Goal: Task Accomplishment & Management: Complete application form

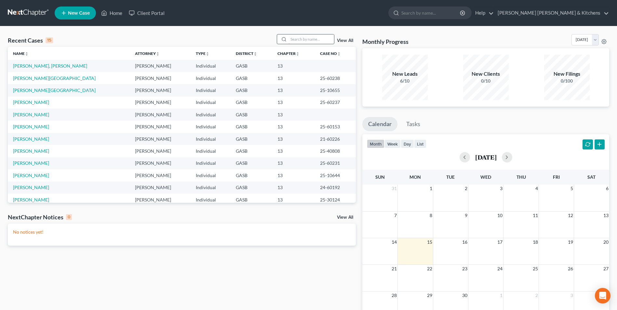
click at [298, 38] on input "search" at bounding box center [312, 38] width 46 height 9
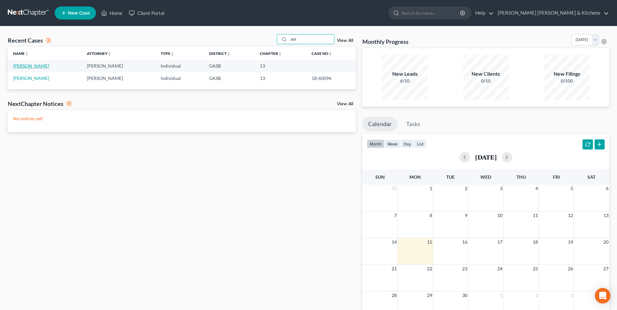
type input "alst"
click at [42, 66] on link "[PERSON_NAME]" at bounding box center [31, 66] width 36 height 6
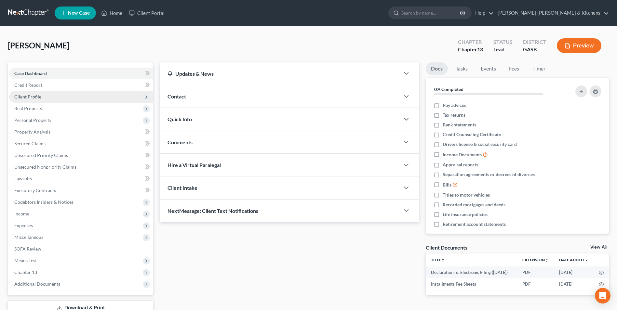
click at [42, 96] on span "Client Profile" at bounding box center [81, 97] width 144 height 12
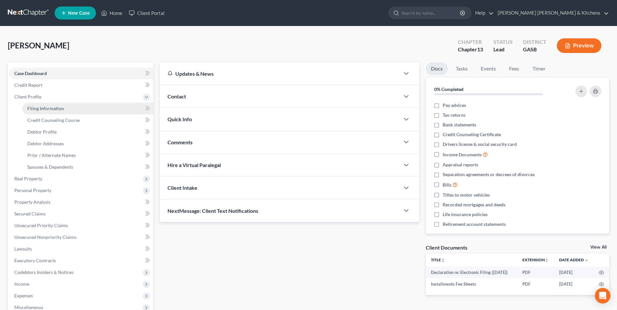
click at [41, 111] on span "Filing Information" at bounding box center [45, 109] width 37 height 6
select select "1"
select select "0"
select select "3"
select select "10"
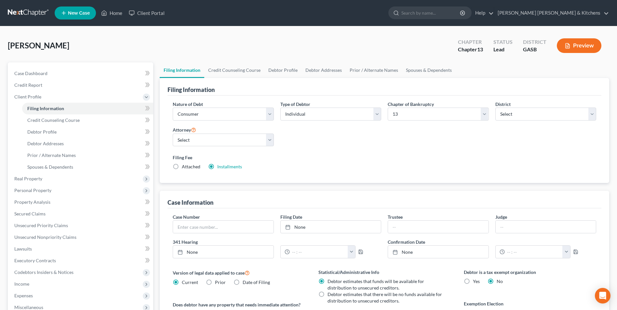
click at [182, 169] on label "Attached" at bounding box center [191, 167] width 19 height 7
click at [184, 168] on input "Attached" at bounding box center [186, 166] width 4 height 4
radio input "true"
click at [217, 166] on label "Installments Installments" at bounding box center [229, 167] width 25 height 7
click at [220, 166] on input "Installments Installments" at bounding box center [222, 166] width 4 height 4
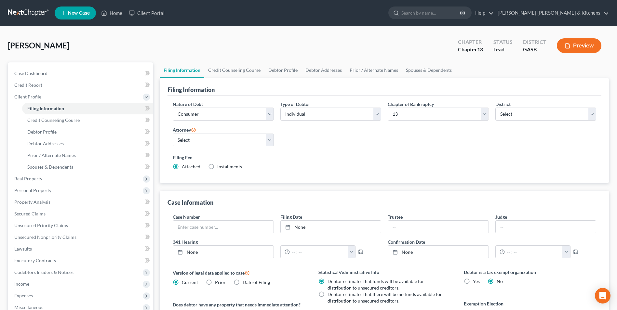
radio input "true"
radio input "false"
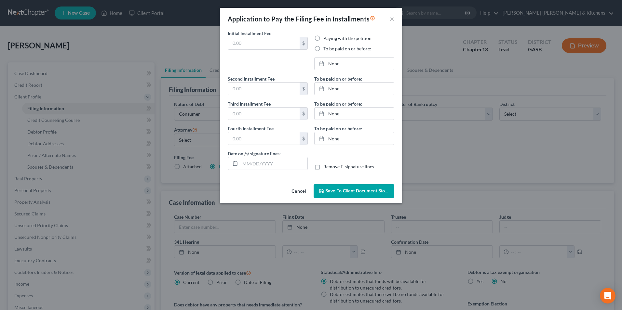
type input "313.00"
radio input "true"
type input "0.00"
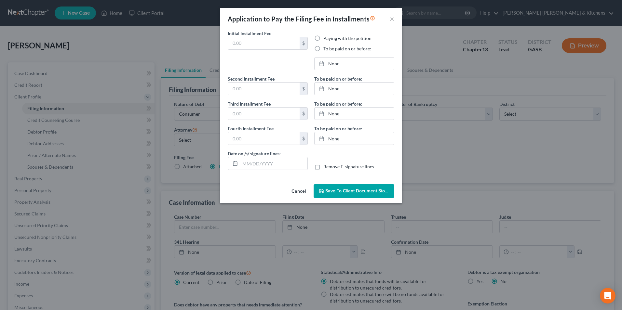
type input "[DATE]"
click at [346, 190] on span "Save to Client Document Storage" at bounding box center [359, 191] width 69 height 6
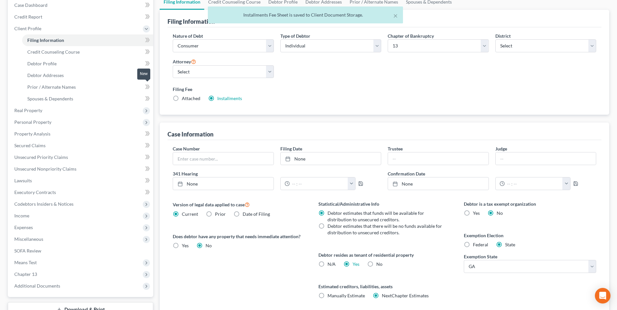
scroll to position [118, 0]
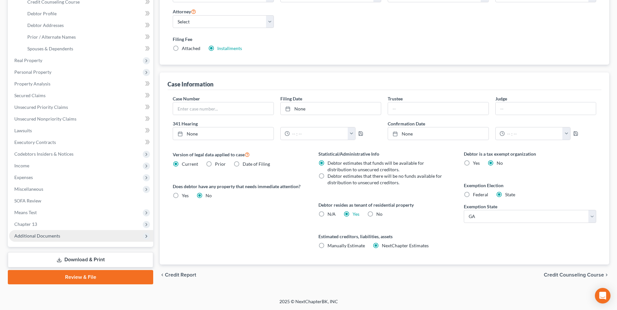
click at [56, 235] on span "Additional Documents" at bounding box center [37, 236] width 46 height 6
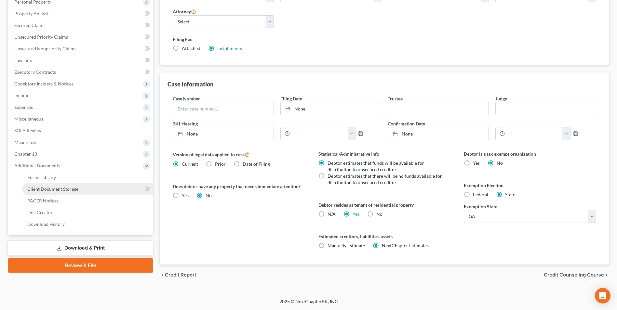
click at [58, 189] on span "Client Document Storage" at bounding box center [52, 189] width 51 height 6
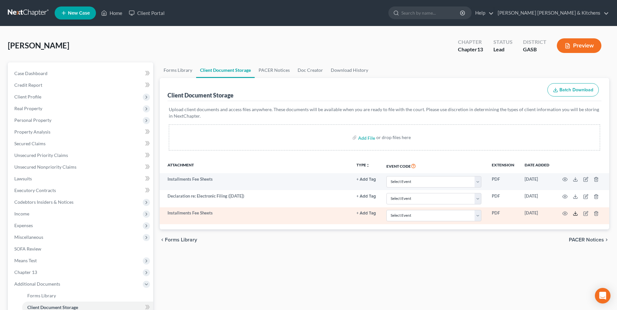
click at [577, 214] on icon at bounding box center [575, 213] width 5 height 5
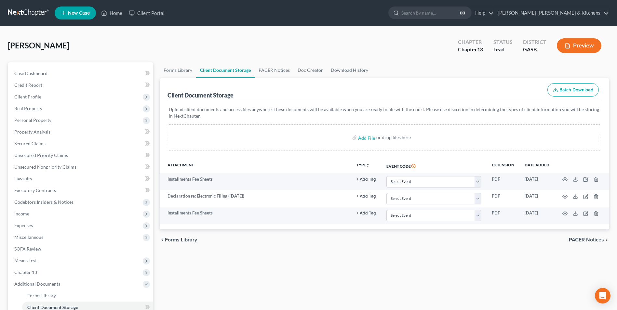
click at [203, 283] on div "Forms Library Client Document Storage PACER Notices Doc Creator Download Histor…" at bounding box center [385, 226] width 456 height 329
click at [28, 121] on span "Personal Property" at bounding box center [32, 120] width 37 height 6
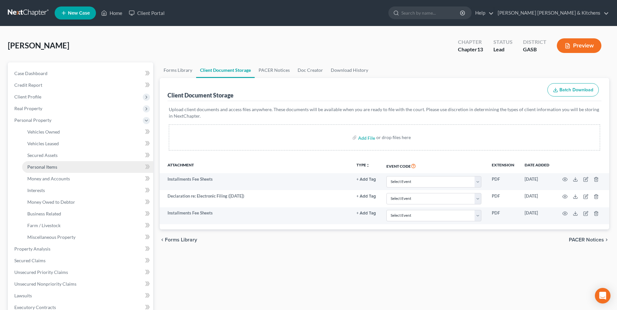
click at [44, 168] on span "Personal Items" at bounding box center [42, 167] width 30 height 6
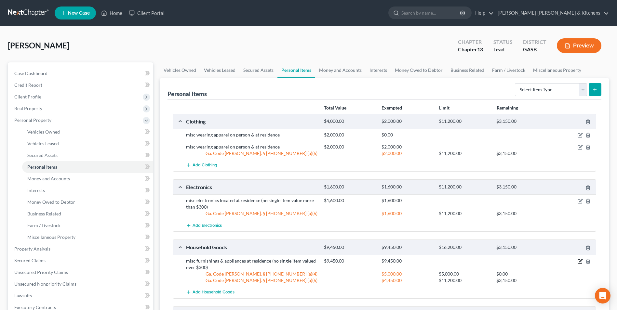
click at [579, 261] on icon "button" at bounding box center [580, 261] width 5 height 5
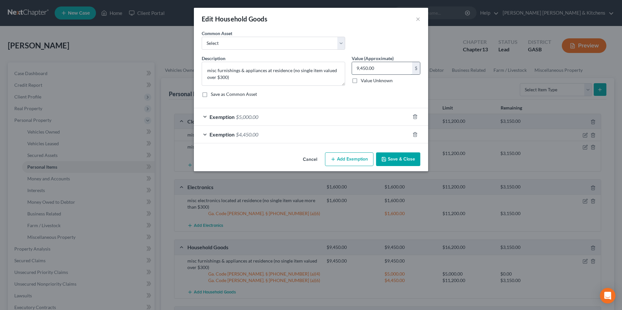
click at [380, 70] on input "9,450.00" at bounding box center [382, 68] width 60 height 12
type input "4,500"
click at [267, 116] on div "Exemption $5,000.00" at bounding box center [302, 116] width 216 height 17
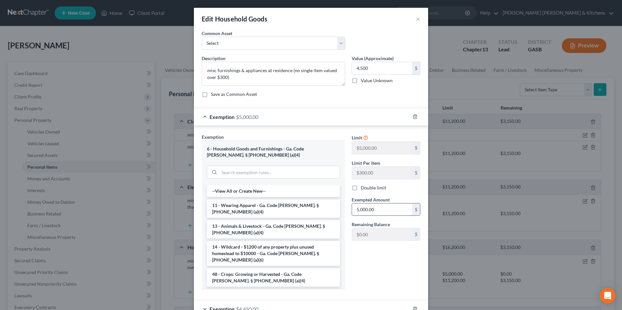
click at [385, 212] on input "5,000.00" at bounding box center [382, 210] width 60 height 12
type input "4,500"
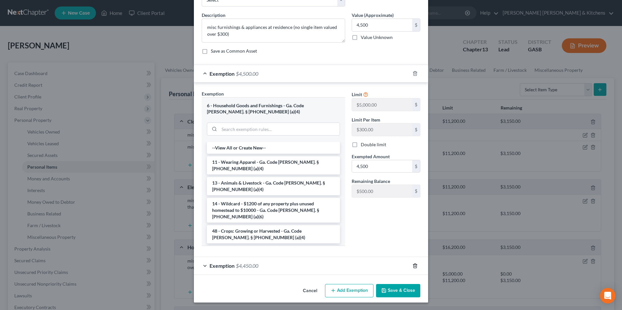
scroll to position [44, 0]
click at [401, 291] on button "Save & Close" at bounding box center [398, 291] width 44 height 14
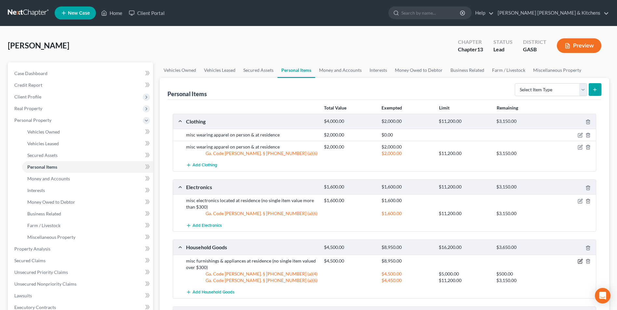
click at [581, 262] on icon "button" at bounding box center [580, 261] width 5 height 5
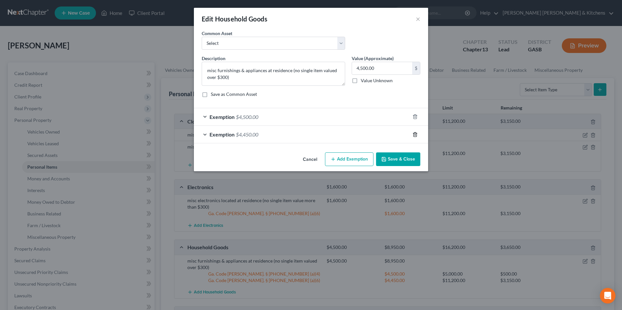
click at [415, 135] on icon "button" at bounding box center [415, 134] width 5 height 5
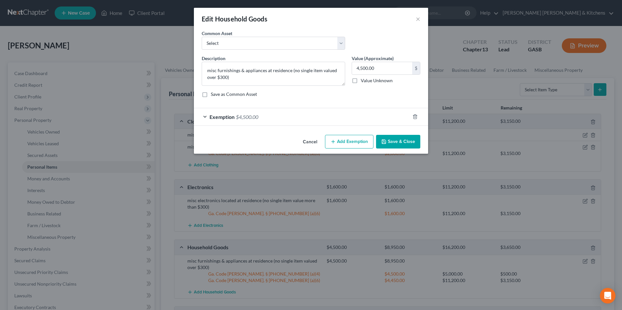
click at [364, 138] on button "Add Exemption" at bounding box center [349, 142] width 48 height 14
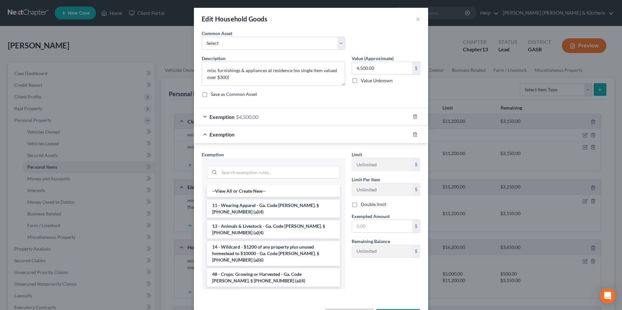
click at [450, 52] on div "Edit Household Goods × An exemption set must first be selected from the Filing …" at bounding box center [311, 155] width 622 height 310
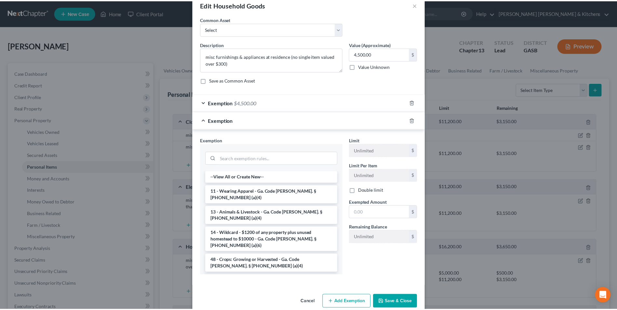
scroll to position [26, 0]
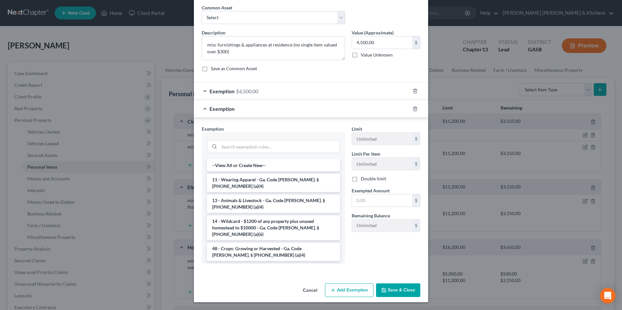
click at [310, 288] on button "Cancel" at bounding box center [310, 290] width 25 height 13
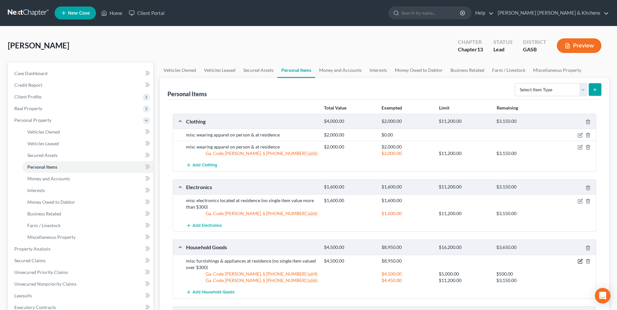
click at [580, 260] on icon "button" at bounding box center [580, 262] width 4 height 4
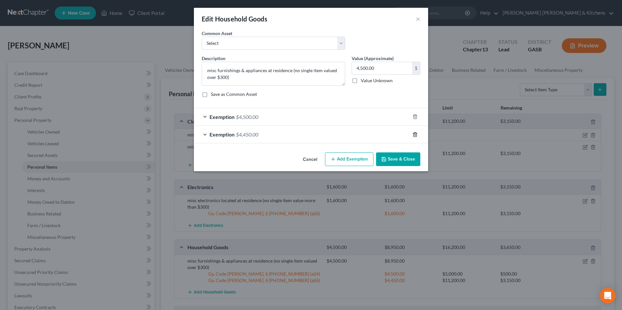
click at [416, 133] on icon "button" at bounding box center [415, 134] width 3 height 4
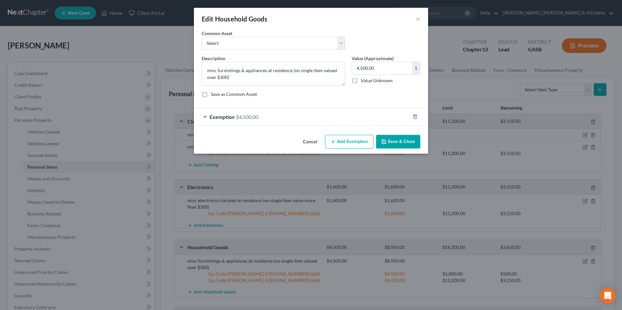
click at [396, 143] on button "Save & Close" at bounding box center [398, 142] width 44 height 14
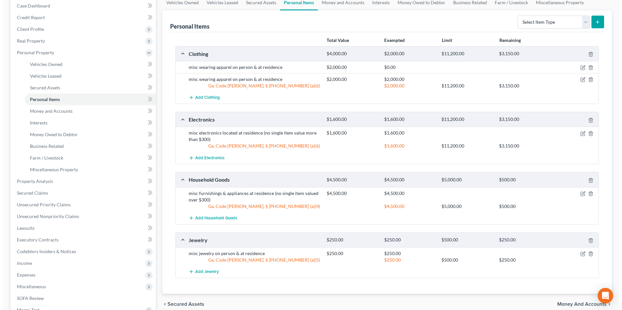
scroll to position [33, 0]
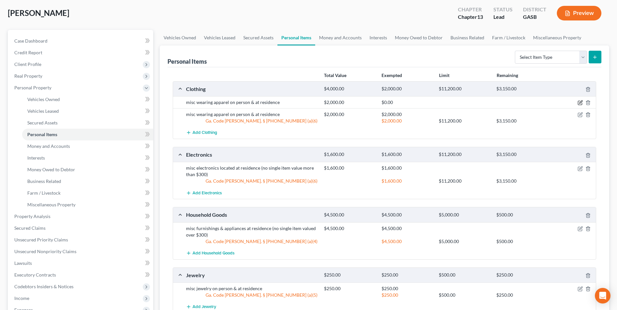
click at [580, 103] on icon "button" at bounding box center [580, 102] width 5 height 5
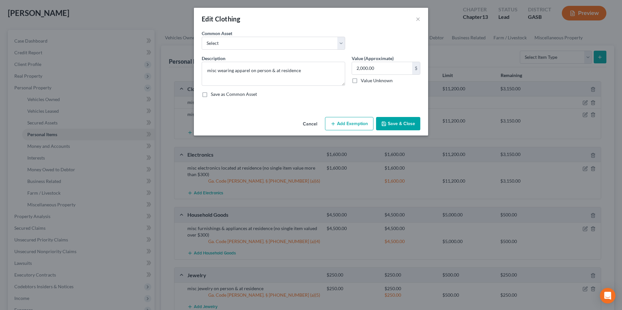
click at [358, 127] on button "Add Exemption" at bounding box center [349, 124] width 48 height 14
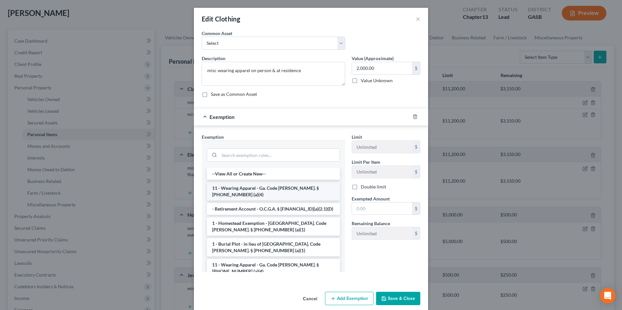
click at [294, 189] on li "11 - Wearing Apparel - Ga. Code [PERSON_NAME]. § [PHONE_NUMBER] (a)(4)" at bounding box center [273, 192] width 133 height 18
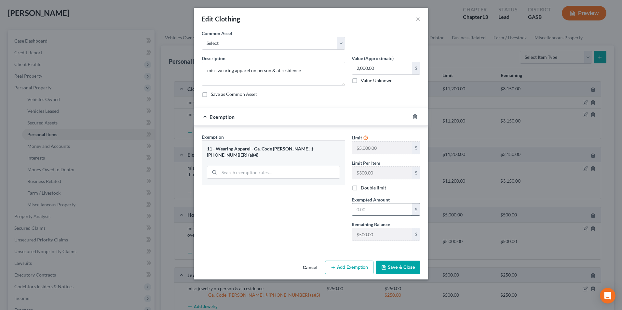
click at [363, 208] on input "text" at bounding box center [382, 210] width 60 height 12
type input "500"
click at [391, 268] on button "Save & Close" at bounding box center [398, 268] width 44 height 14
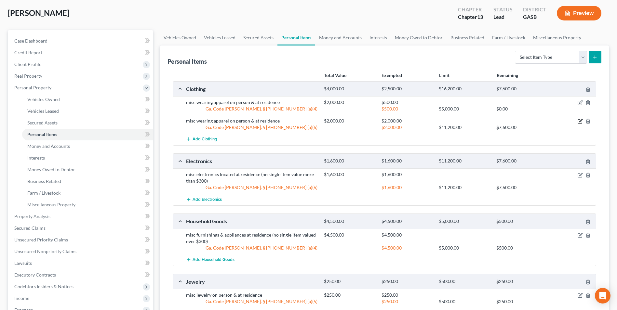
click at [579, 122] on icon "button" at bounding box center [580, 121] width 5 height 5
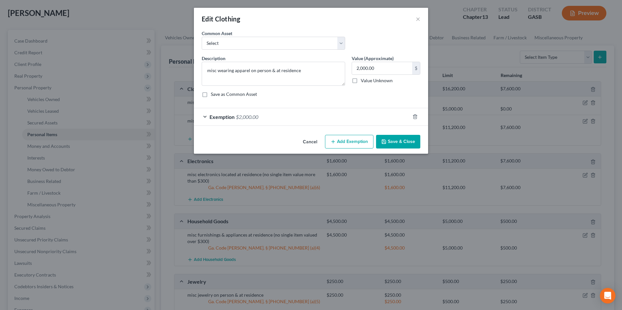
click at [313, 143] on button "Cancel" at bounding box center [310, 142] width 25 height 13
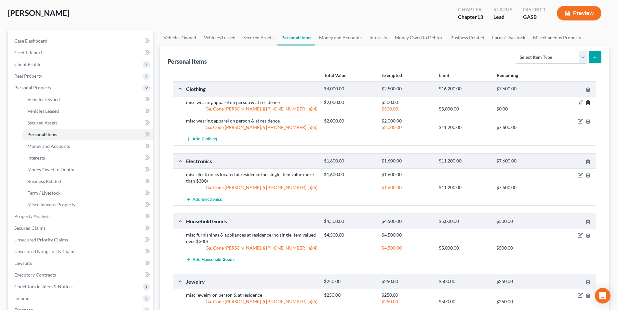
click at [590, 102] on icon "button" at bounding box center [588, 103] width 3 height 4
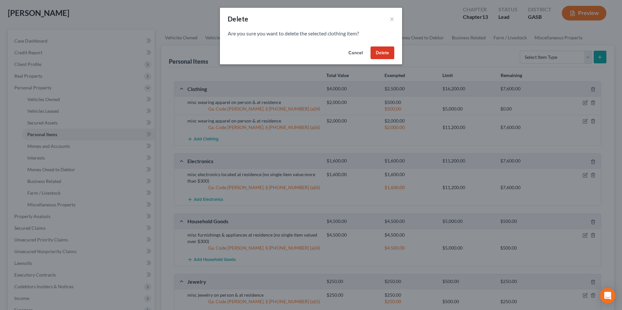
click at [386, 55] on button "Delete" at bounding box center [383, 53] width 24 height 13
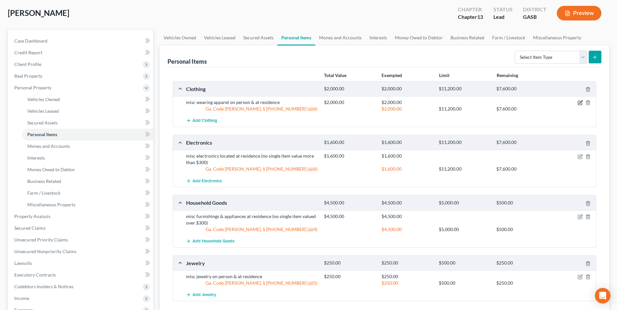
click at [579, 103] on icon "button" at bounding box center [580, 102] width 5 height 5
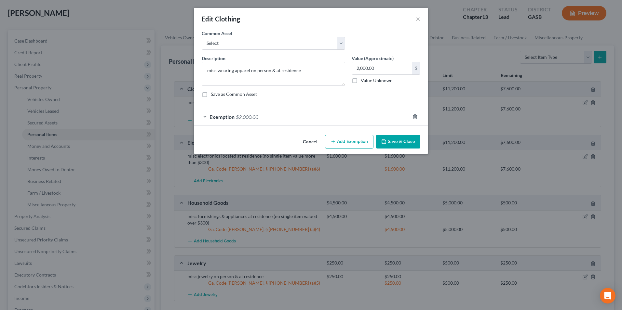
click at [363, 143] on button "Add Exemption" at bounding box center [349, 142] width 48 height 14
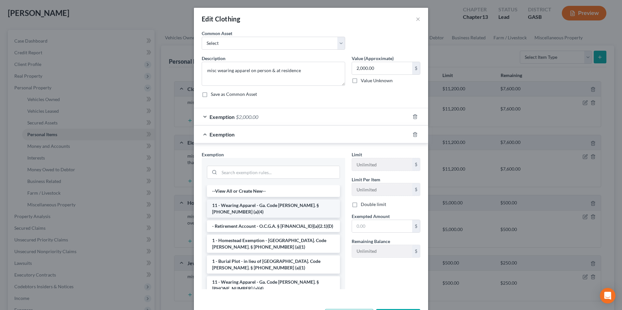
click at [267, 205] on li "11 - Wearing Apparel - Ga. Code [PERSON_NAME]. § [PHONE_NUMBER] (a)(4)" at bounding box center [273, 209] width 133 height 18
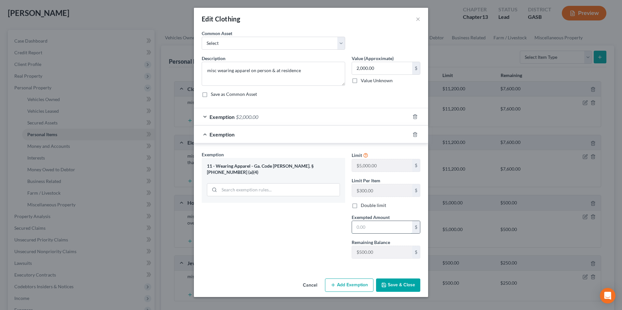
click at [373, 228] on input "text" at bounding box center [382, 227] width 60 height 12
type input "500"
click at [398, 286] on button "Save & Close" at bounding box center [398, 286] width 44 height 14
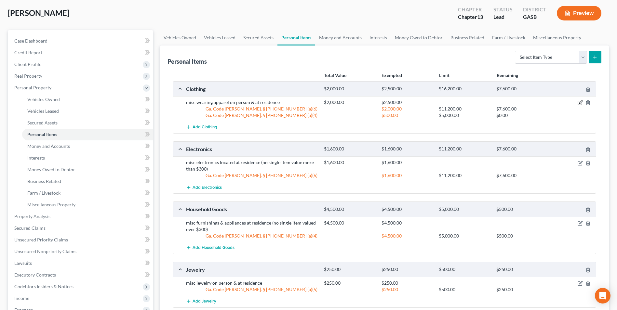
click at [580, 104] on icon "button" at bounding box center [581, 102] width 3 height 3
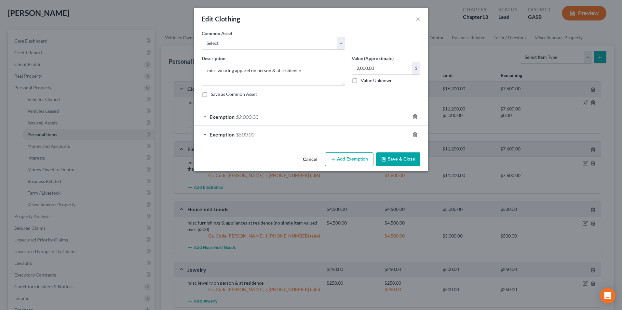
click at [223, 119] on span "Exemption" at bounding box center [222, 117] width 25 height 6
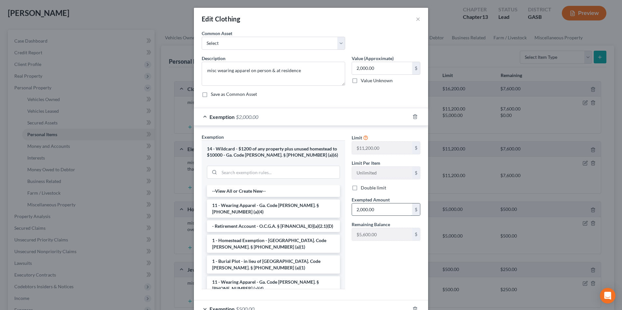
click at [376, 213] on input "2,000.00" at bounding box center [382, 210] width 60 height 12
type input "1,500"
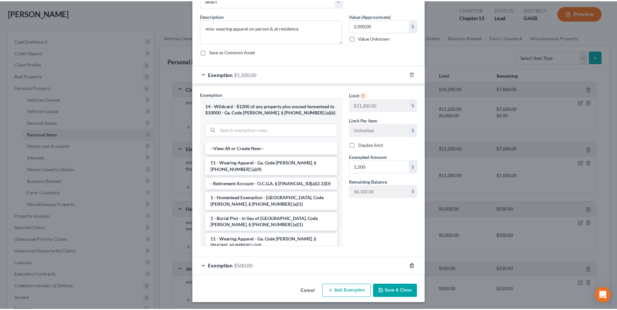
scroll to position [44, 0]
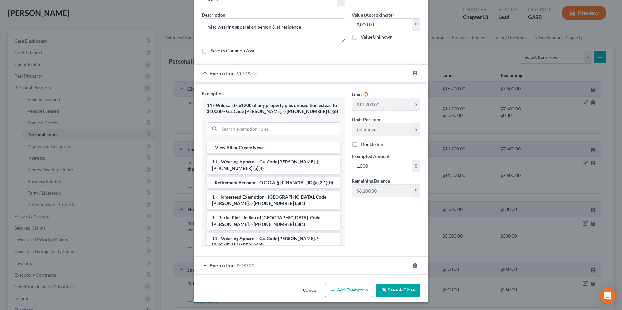
drag, startPoint x: 395, startPoint y: 293, endPoint x: 402, endPoint y: 293, distance: 6.5
click at [395, 293] on button "Save & Close" at bounding box center [398, 291] width 44 height 14
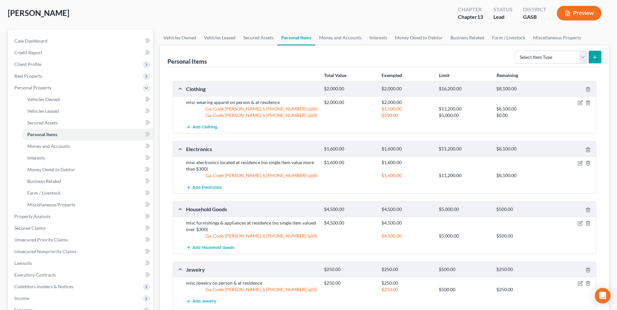
scroll to position [65, 0]
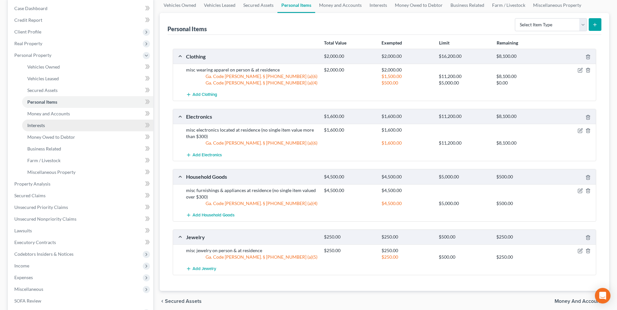
click at [46, 127] on link "Interests" at bounding box center [87, 126] width 131 height 12
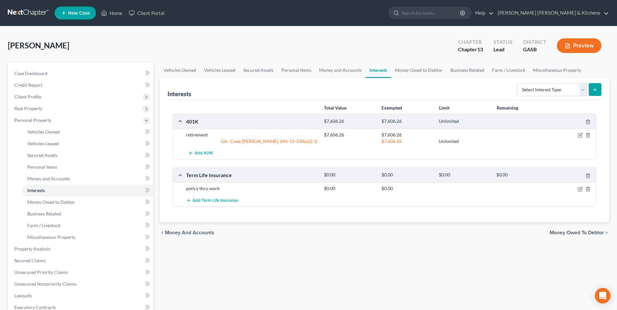
click at [204, 276] on div "Vehicles Owned Vehicles Leased Secured Assets Personal Items Money and Accounts…" at bounding box center [385, 256] width 456 height 388
click at [25, 93] on span "Client Profile" at bounding box center [81, 97] width 144 height 12
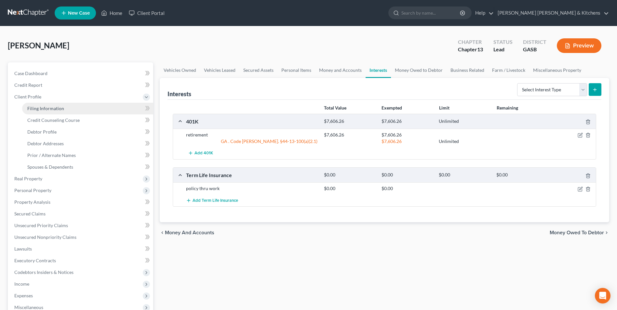
click at [35, 112] on link "Filing Information" at bounding box center [87, 109] width 131 height 12
select select "1"
select select "0"
select select "3"
select select "20"
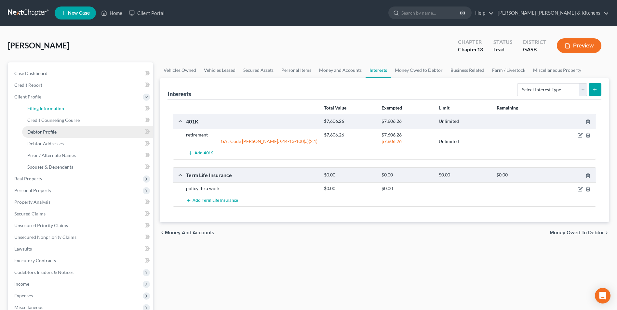
select select "0"
select select "10"
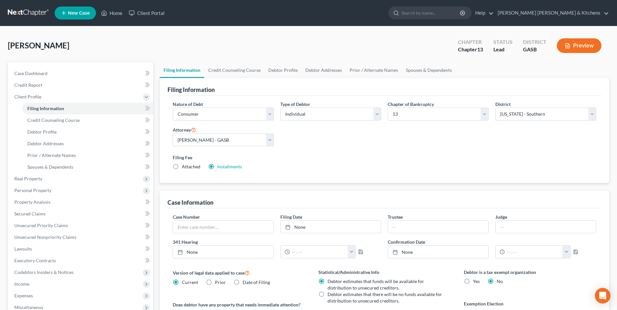
click at [182, 168] on label "Attached" at bounding box center [191, 167] width 19 height 7
click at [184, 168] on input "Attached" at bounding box center [186, 166] width 4 height 4
radio input "true"
radio input "false"
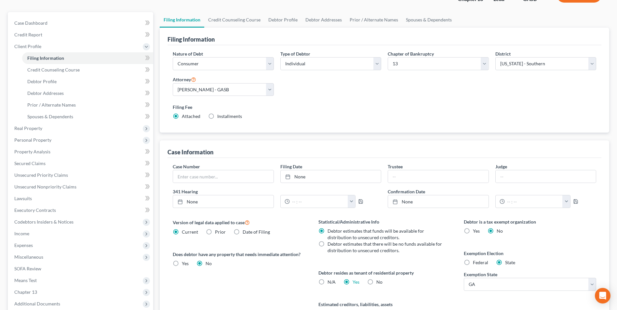
scroll to position [118, 0]
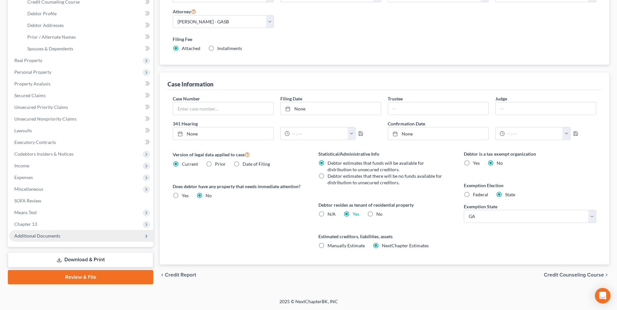
click at [39, 235] on span "Additional Documents" at bounding box center [37, 236] width 46 height 6
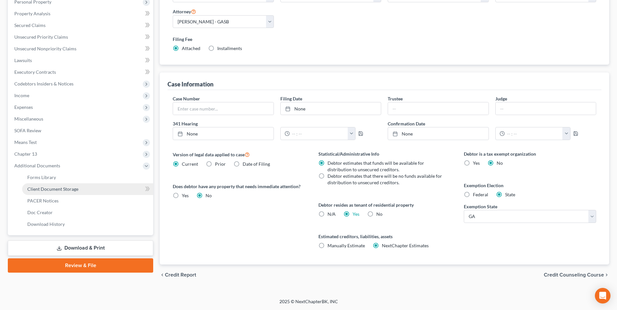
click at [70, 192] on link "Client Document Storage" at bounding box center [87, 190] width 131 height 12
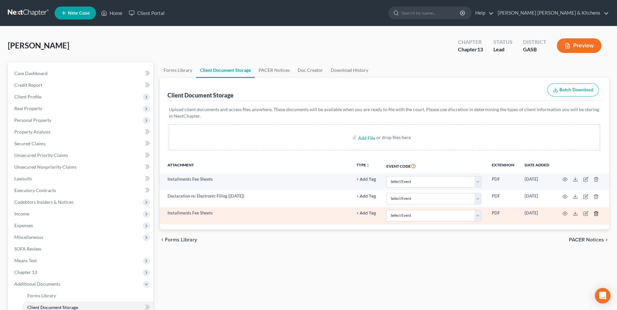
click at [597, 215] on icon "button" at bounding box center [596, 213] width 5 height 5
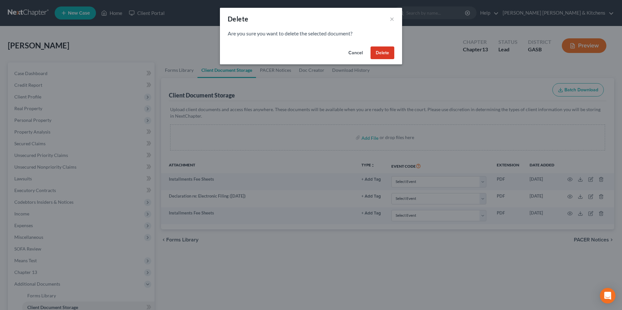
drag, startPoint x: 387, startPoint y: 54, endPoint x: 396, endPoint y: 69, distance: 17.9
click at [388, 54] on button "Delete" at bounding box center [383, 53] width 24 height 13
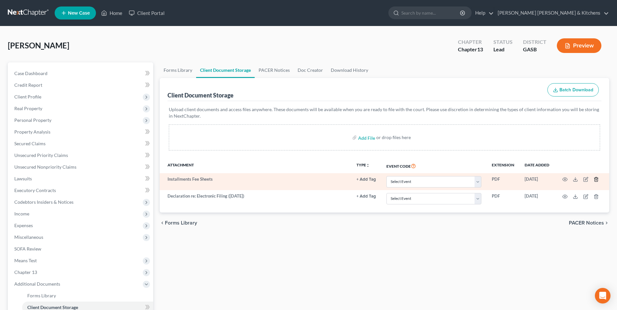
click at [594, 178] on icon "button" at bounding box center [596, 179] width 5 height 5
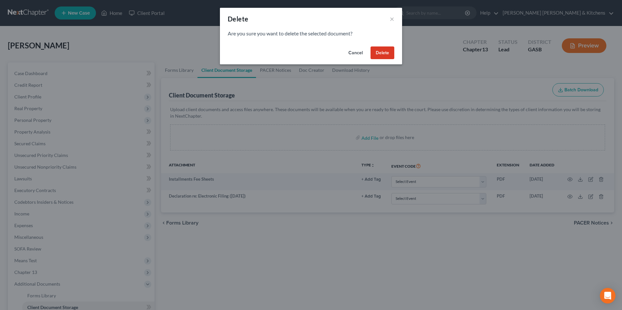
click at [387, 54] on button "Delete" at bounding box center [383, 53] width 24 height 13
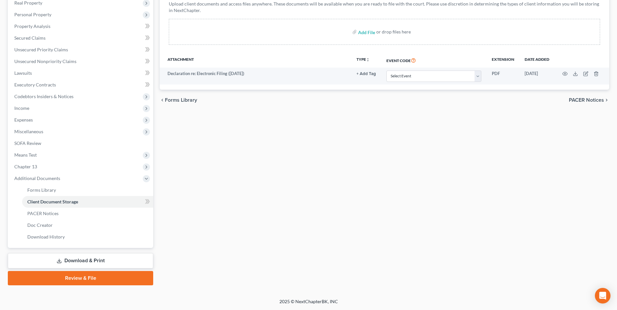
click at [76, 260] on link "Download & Print" at bounding box center [80, 260] width 145 height 15
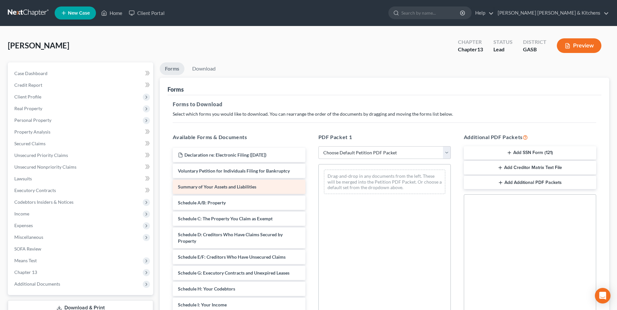
click at [214, 186] on span "Summary of Your Assets and Liabilities" at bounding box center [217, 187] width 78 height 6
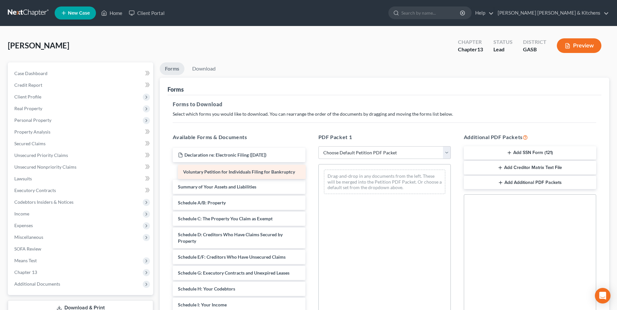
drag, startPoint x: 215, startPoint y: 171, endPoint x: 354, endPoint y: 191, distance: 140.4
click at [310, 191] on div "Voluntary Petition for Individuals Filing for Bankruptcy Declaration re: Electr…" at bounding box center [239, 300] width 143 height 305
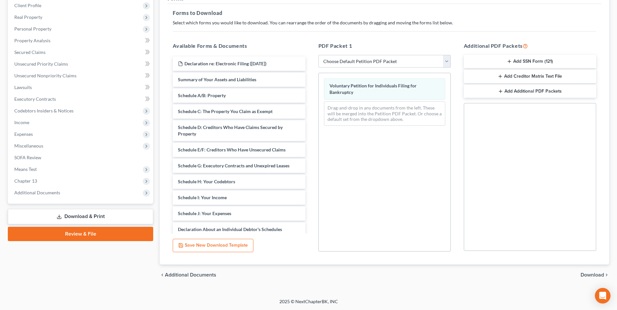
click at [593, 274] on span "Download" at bounding box center [592, 275] width 23 height 5
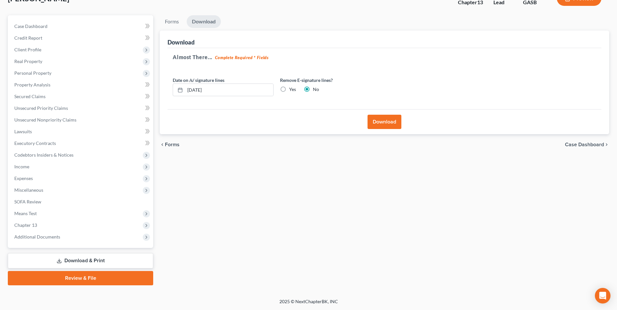
click at [389, 125] on button "Download" at bounding box center [385, 122] width 34 height 14
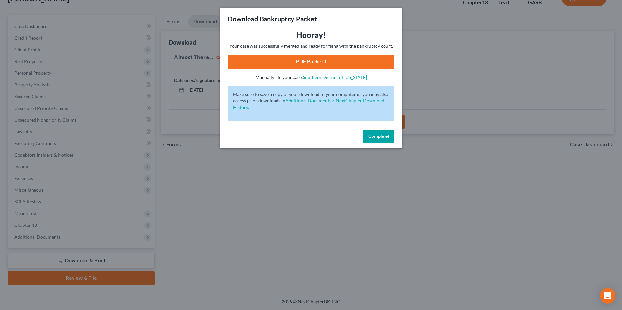
click at [336, 65] on link "PDF Packet 1" at bounding box center [311, 62] width 167 height 14
click at [313, 200] on div "Download Bankruptcy Packet Hooray! Your case was successfully merged and ready …" at bounding box center [311, 155] width 622 height 310
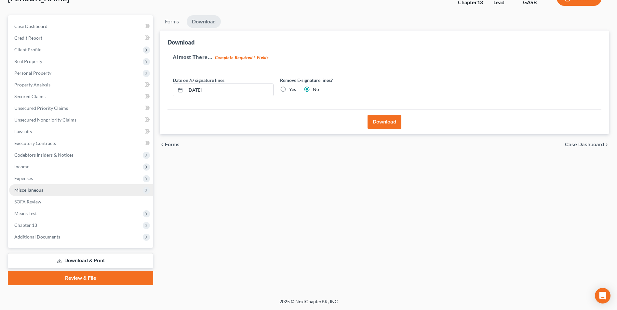
click at [29, 194] on span "Miscellaneous" at bounding box center [81, 190] width 144 height 12
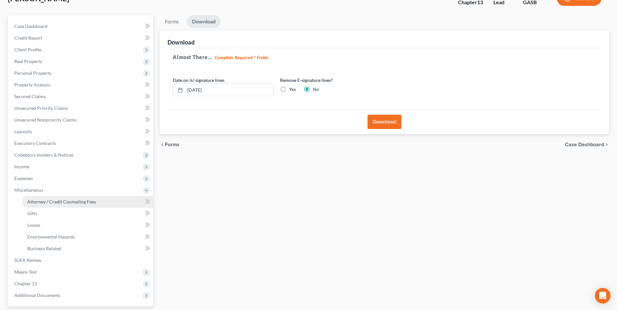
click at [37, 201] on span "Attorney / Credit Counseling Fees" at bounding box center [61, 202] width 69 height 6
select select "0"
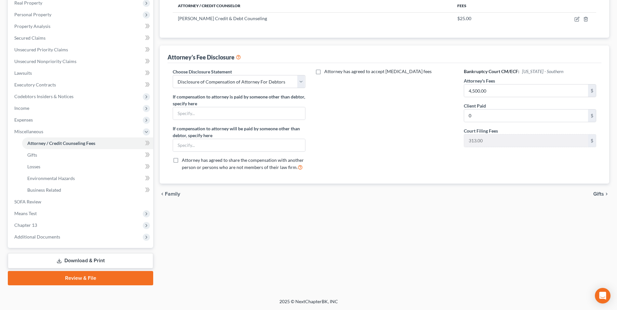
click at [77, 261] on link "Download & Print" at bounding box center [80, 260] width 145 height 15
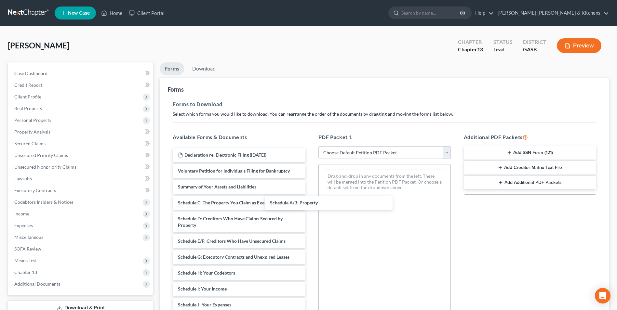
drag, startPoint x: 233, startPoint y: 204, endPoint x: 377, endPoint y: 198, distance: 144.6
click at [310, 193] on div "Schedule A/B: Property Declaration re: Electronic Filing ([DATE]) Voluntary Pet…" at bounding box center [239, 292] width 143 height 289
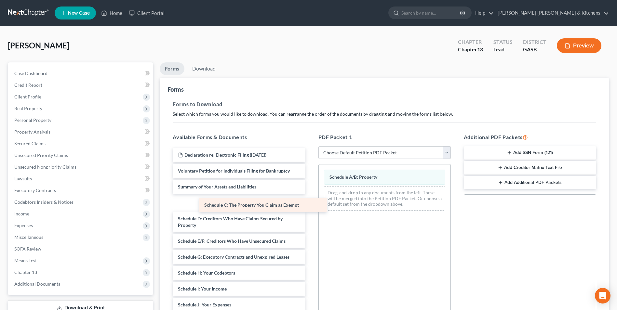
drag, startPoint x: 255, startPoint y: 206, endPoint x: 361, endPoint y: 211, distance: 106.8
click at [310, 211] on div "Schedule C: The Property You Claim as Exempt Declaration re: Electronic Filing …" at bounding box center [239, 292] width 143 height 289
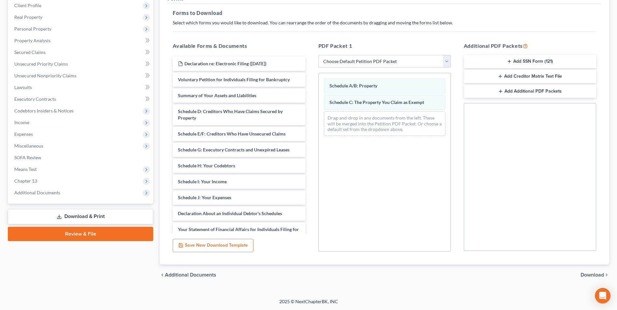
drag, startPoint x: 589, startPoint y: 276, endPoint x: 465, endPoint y: 187, distance: 153.0
click at [590, 276] on span "Download" at bounding box center [592, 275] width 23 height 5
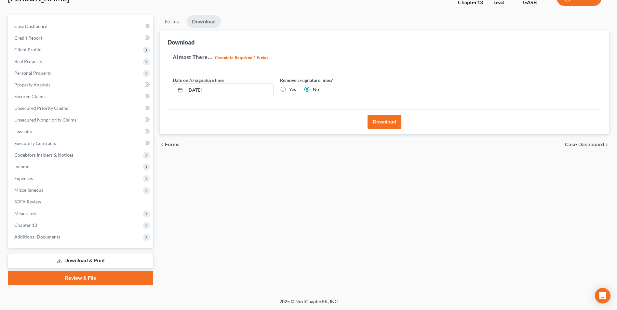
scroll to position [47, 0]
click at [387, 120] on button "Download" at bounding box center [385, 122] width 34 height 14
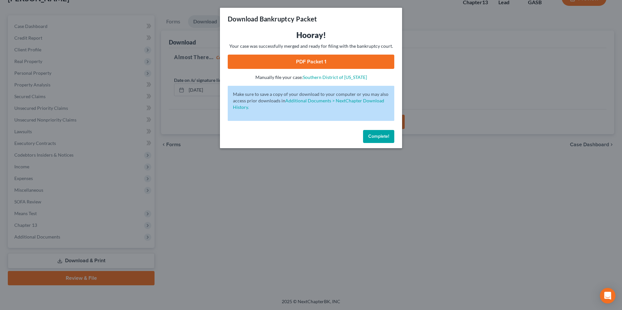
click at [306, 61] on link "PDF Packet 1" at bounding box center [311, 62] width 167 height 14
click at [502, 277] on div "Download Bankruptcy Packet Hooray! Your case was successfully merged and ready …" at bounding box center [311, 155] width 622 height 310
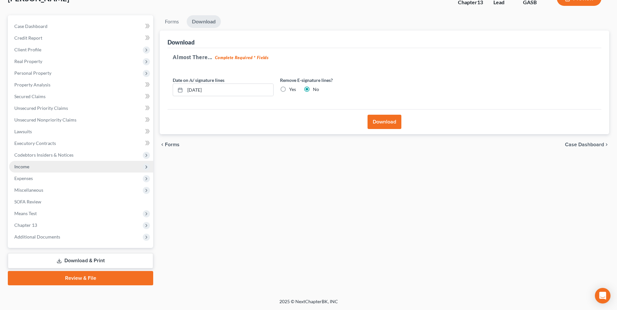
click at [33, 167] on span "Income" at bounding box center [81, 167] width 144 height 12
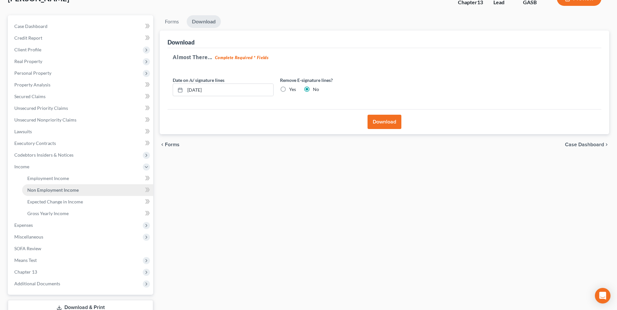
click at [40, 190] on span "Non Employment Income" at bounding box center [52, 190] width 51 height 6
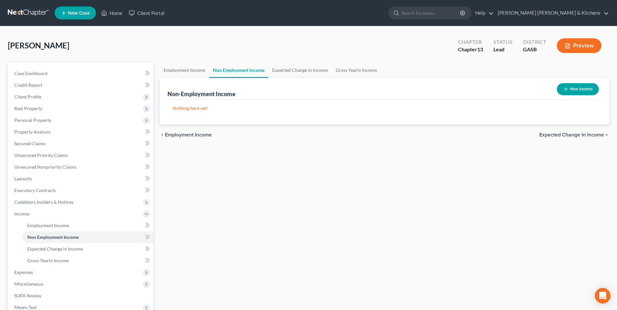
click at [568, 94] on button "New Income" at bounding box center [578, 89] width 42 height 12
select select "0"
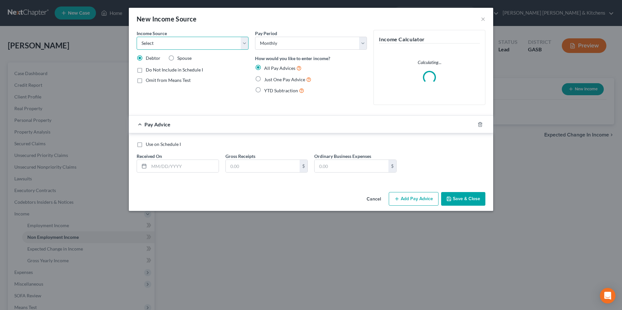
drag, startPoint x: 152, startPoint y: 43, endPoint x: 156, endPoint y: 45, distance: 4.5
click at [152, 43] on select "Select Unemployment Disability (from employer) Pension Retirement Social Securi…" at bounding box center [193, 43] width 112 height 13
select select "13"
click at [137, 37] on select "Select Unemployment Disability (from employer) Pension Retirement Social Securi…" at bounding box center [193, 43] width 112 height 13
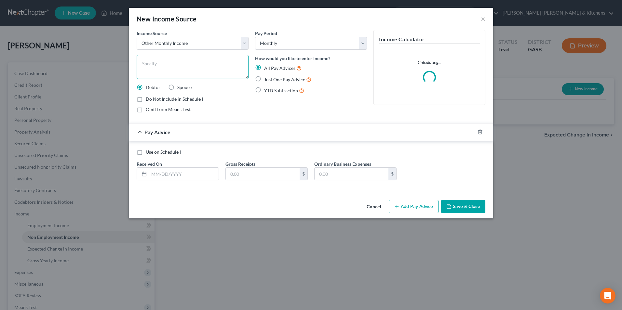
click at [174, 73] on textarea at bounding box center [193, 67] width 112 height 24
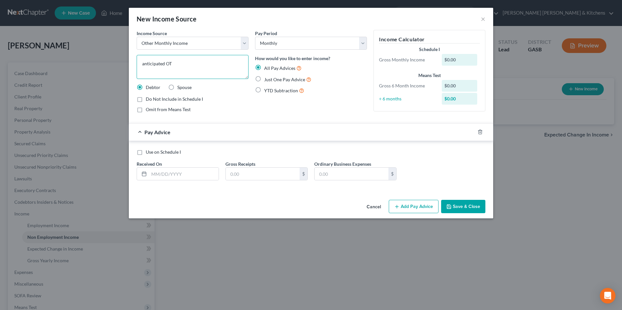
type textarea "anticipated OT"
click at [264, 79] on label "Just One Pay Advice" at bounding box center [287, 79] width 47 height 7
click at [267, 79] on input "Just One Pay Advice" at bounding box center [269, 78] width 4 height 4
radio input "true"
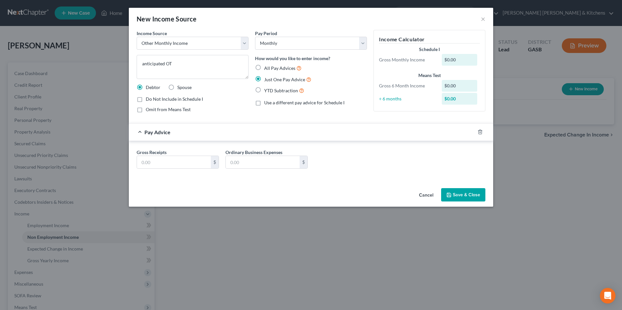
click at [146, 110] on label "Omit from Means Test" at bounding box center [168, 109] width 45 height 7
click at [148, 110] on input "Omit from Means Test" at bounding box center [150, 108] width 4 height 4
checkbox input "true"
click at [147, 165] on input "text" at bounding box center [174, 162] width 74 height 12
type input "1,200"
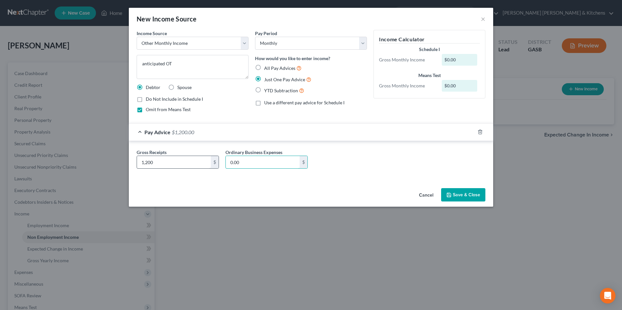
type input "0.00"
click at [463, 194] on button "Save & Close" at bounding box center [463, 195] width 44 height 14
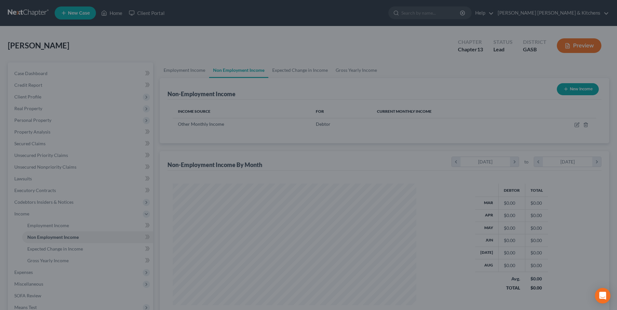
scroll to position [325262, 325128]
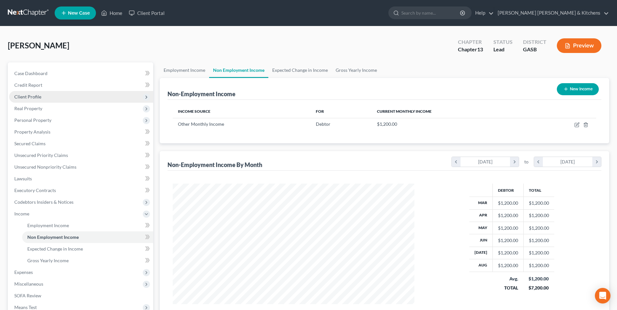
click at [33, 98] on span "Client Profile" at bounding box center [27, 97] width 27 height 6
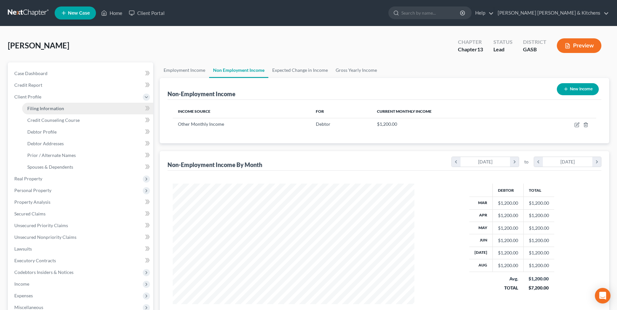
click at [37, 112] on link "Filing Information" at bounding box center [87, 109] width 131 height 12
select select "1"
select select "0"
select select "3"
select select "20"
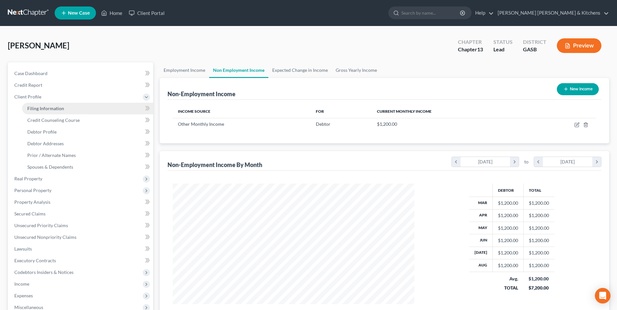
select select "0"
select select "10"
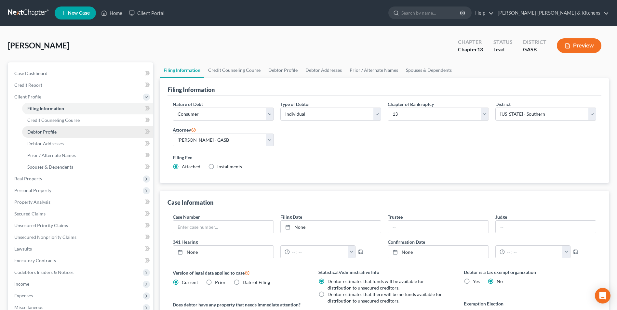
click at [38, 130] on span "Debtor Profile" at bounding box center [41, 132] width 29 height 6
select select "0"
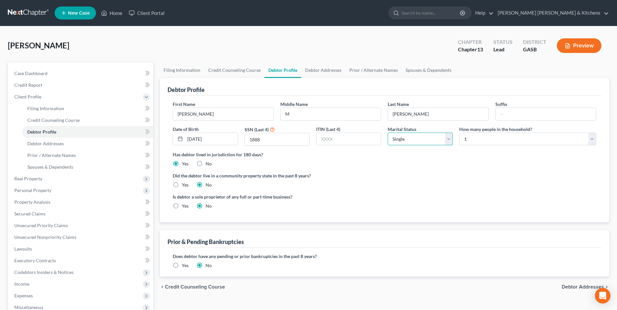
click at [416, 138] on select "Select Single Married Separated Divorced Widowed" at bounding box center [420, 139] width 65 height 13
select select "1"
click at [388, 133] on select "Select Single Married Separated Divorced Widowed" at bounding box center [420, 139] width 65 height 13
click at [470, 141] on select "Select 1 2 3 4 5 6 7 8 9 10 11 12 13 14 15 16 17 18 19 20" at bounding box center [527, 139] width 137 height 13
select select "1"
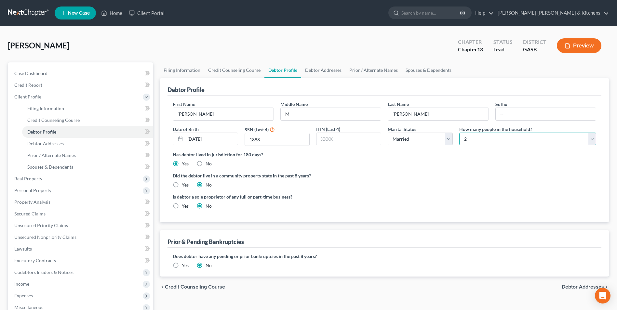
click at [459, 133] on select "Select 1 2 3 4 5 6 7 8 9 10 11 12 13 14 15 16 17 18 19 20" at bounding box center [527, 139] width 137 height 13
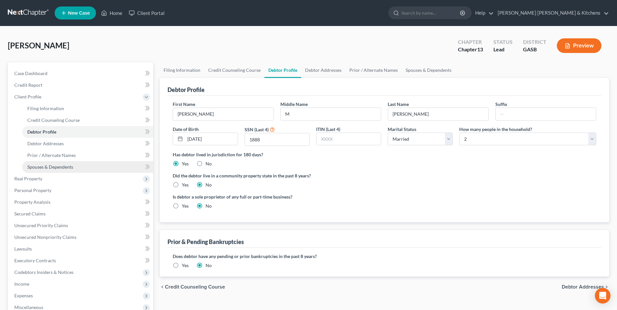
click at [62, 166] on span "Spouses & Dependents" at bounding box center [50, 167] width 46 height 6
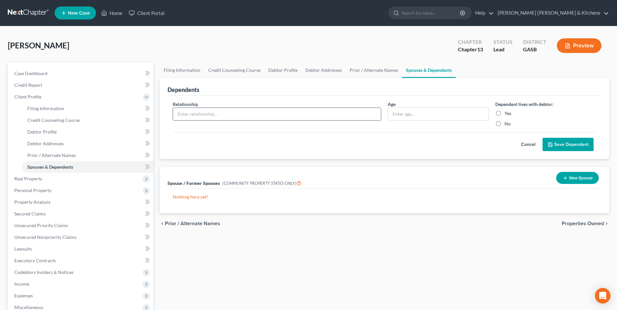
click at [206, 113] on input "text" at bounding box center [277, 114] width 208 height 12
type input "spouse (no income)"
click at [505, 111] on label "Yes" at bounding box center [508, 113] width 7 height 7
click at [507, 111] on input "Yes" at bounding box center [509, 112] width 4 height 4
radio input "true"
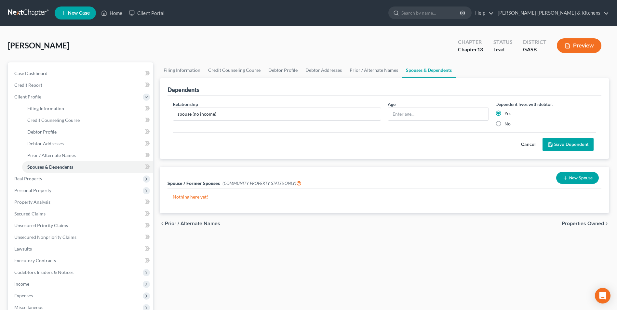
click at [564, 143] on button "Save Dependent" at bounding box center [568, 145] width 51 height 14
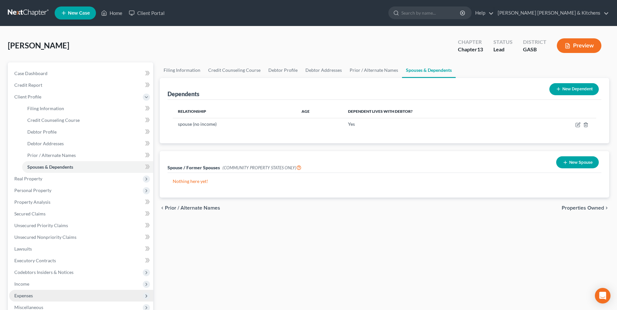
click at [27, 299] on span "Expenses" at bounding box center [81, 296] width 144 height 12
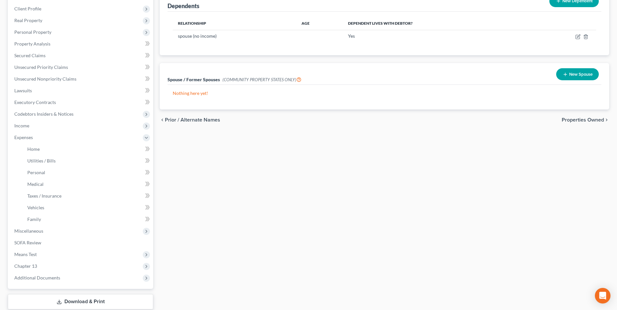
scroll to position [98, 0]
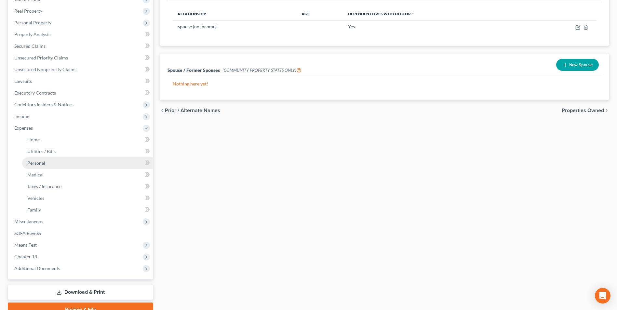
click at [46, 164] on link "Personal" at bounding box center [87, 163] width 131 height 12
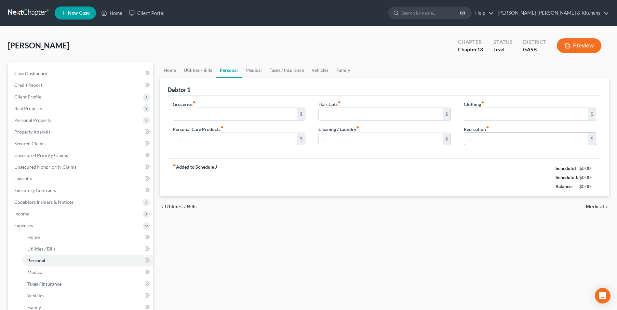
type input "450.00"
type input "0.00"
type input "90.00"
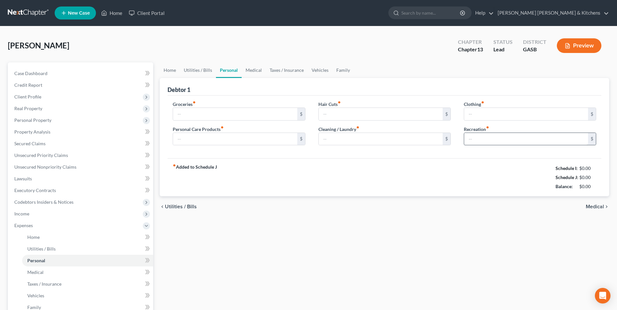
type input "0.00"
click at [487, 116] on input "90.00" at bounding box center [526, 114] width 124 height 12
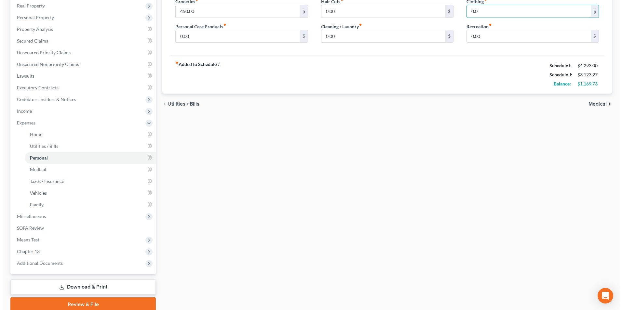
scroll to position [129, 0]
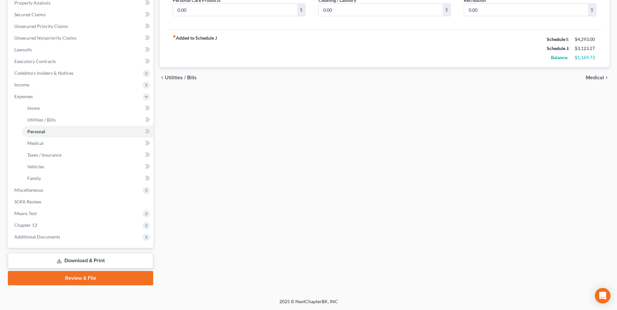
type input "0.0"
click at [78, 262] on link "Download & Print" at bounding box center [80, 260] width 145 height 15
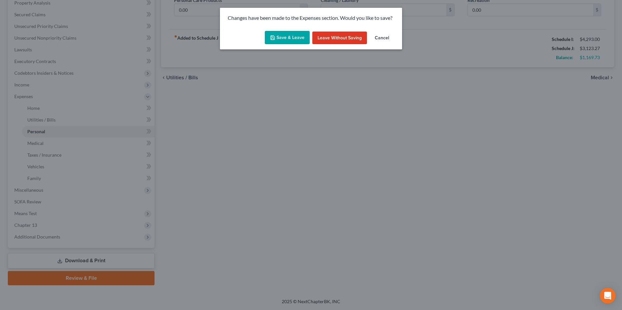
click at [286, 39] on button "Save & Leave" at bounding box center [287, 38] width 45 height 14
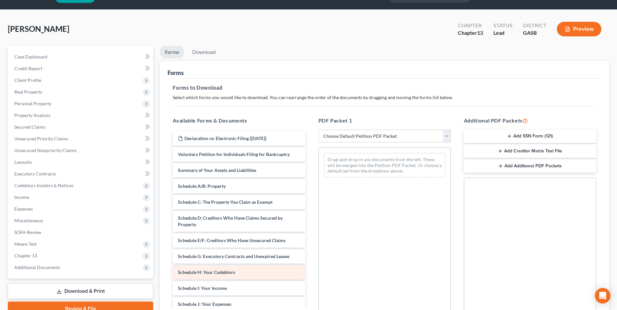
scroll to position [33, 0]
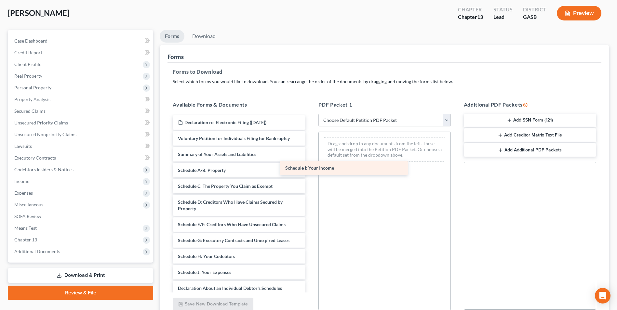
drag, startPoint x: 261, startPoint y: 271, endPoint x: 384, endPoint y: 148, distance: 173.9
click at [310, 148] on div "Schedule I: Your Income Declaration re: Electronic Filing ([DATE]) Voluntary Pe…" at bounding box center [239, 260] width 143 height 289
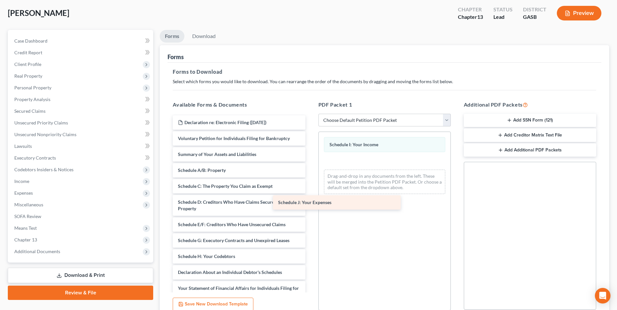
drag, startPoint x: 250, startPoint y: 273, endPoint x: 376, endPoint y: 183, distance: 154.7
click at [310, 183] on div "Schedule J: Your Expenses Declaration re: Electronic Filing ([DATE]) Voluntary …" at bounding box center [239, 252] width 143 height 273
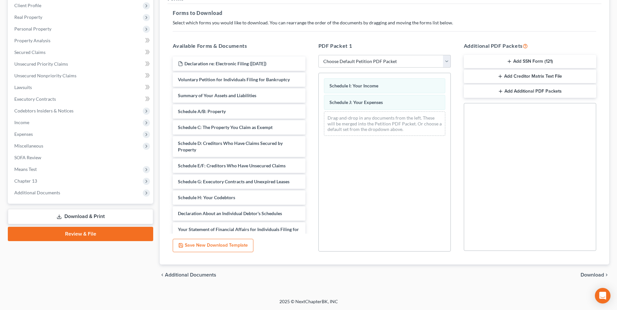
click at [597, 275] on span "Download" at bounding box center [592, 275] width 23 height 5
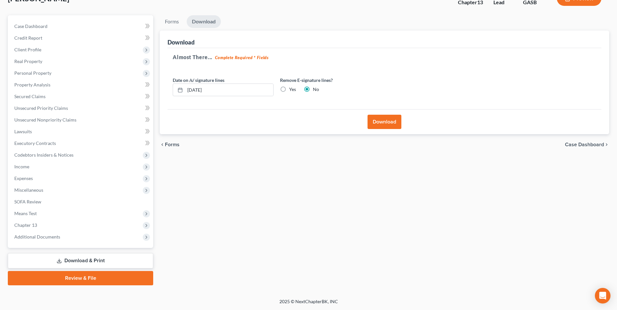
scroll to position [47, 0]
click at [383, 121] on button "Download" at bounding box center [385, 122] width 34 height 14
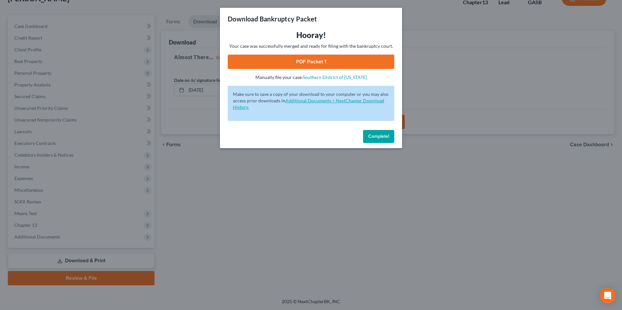
drag, startPoint x: 315, startPoint y: 60, endPoint x: 381, endPoint y: 98, distance: 76.2
click at [315, 60] on link "PDF Packet 1" at bounding box center [311, 62] width 167 height 14
click at [234, 227] on div "Download Bankruptcy Packet Hooray! Your case was successfully merged and ready …" at bounding box center [311, 155] width 622 height 310
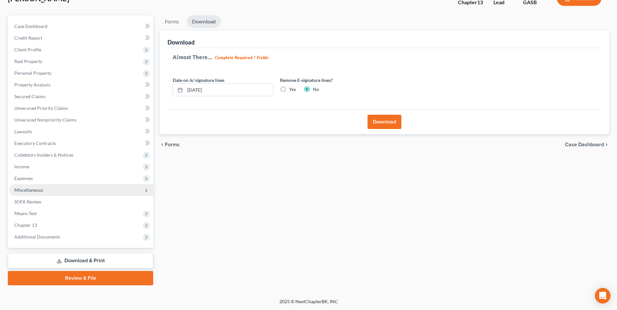
click at [38, 193] on span "Miscellaneous" at bounding box center [28, 190] width 29 height 6
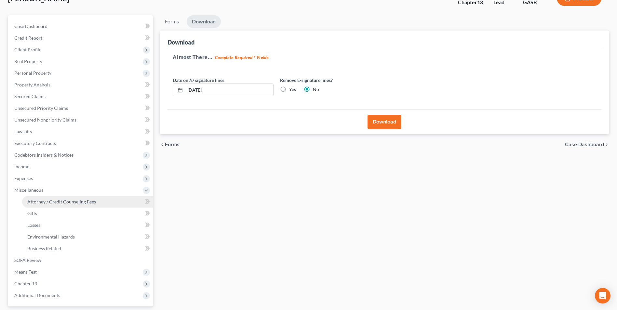
click at [38, 200] on span "Attorney / Credit Counseling Fees" at bounding box center [61, 202] width 69 height 6
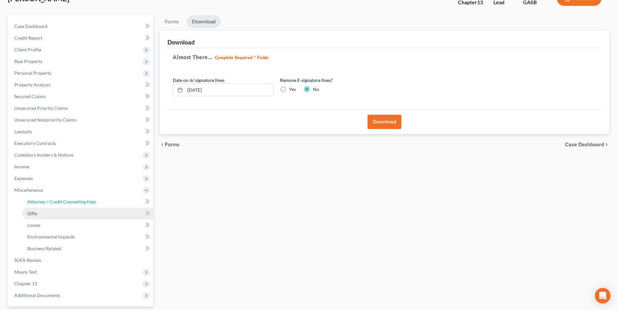
select select "0"
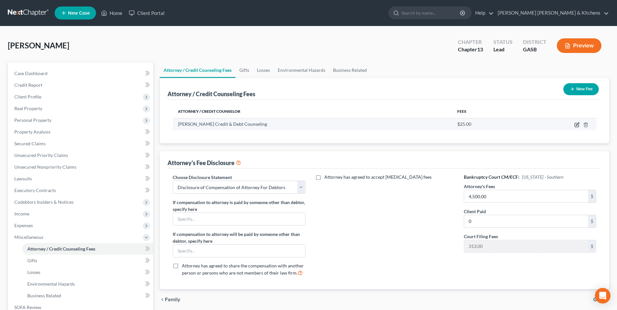
click at [577, 123] on icon "button" at bounding box center [577, 124] width 5 height 5
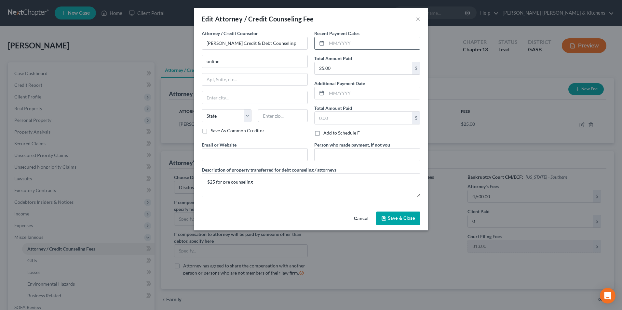
click at [375, 44] on input "text" at bounding box center [373, 43] width 93 height 12
type input "[DATE]"
type input "30.00"
drag, startPoint x: 222, startPoint y: 66, endPoint x: 197, endPoint y: 61, distance: 25.5
click at [199, 66] on div "Attorney / Credit Counselor * [PERSON_NAME] Credit & Debt Counseling online Sta…" at bounding box center [254, 86] width 113 height 112
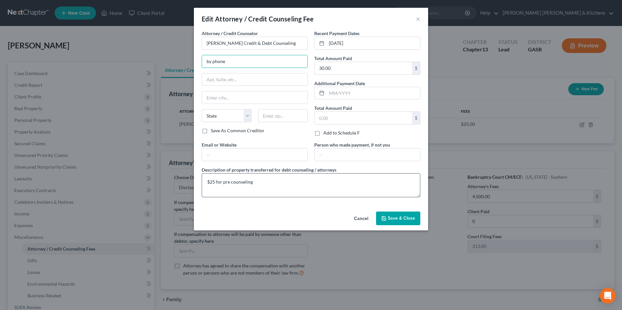
type input "by phone"
click at [214, 184] on textarea "$25 for pre counseling" at bounding box center [311, 185] width 219 height 24
type textarea "$30 for pre counseling"
click at [412, 219] on span "Save & Close" at bounding box center [401, 219] width 27 height 6
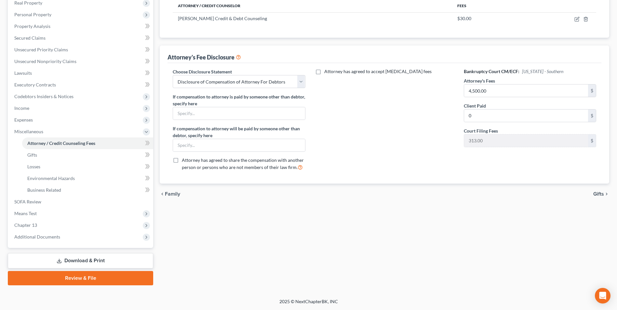
click at [93, 262] on link "Download & Print" at bounding box center [80, 260] width 145 height 15
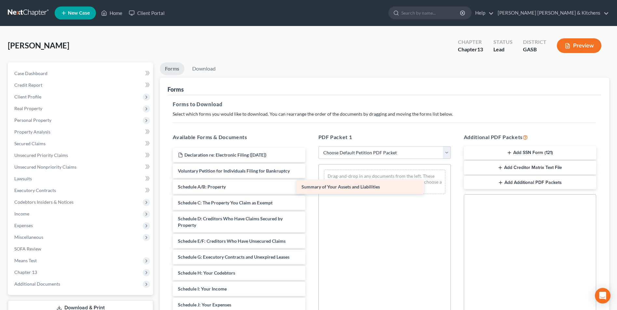
drag, startPoint x: 225, startPoint y: 187, endPoint x: 369, endPoint y: 184, distance: 144.8
click at [310, 185] on div "Summary of Your Assets and Liabilities Declaration re: Electronic Filing ([DATE…" at bounding box center [239, 292] width 143 height 289
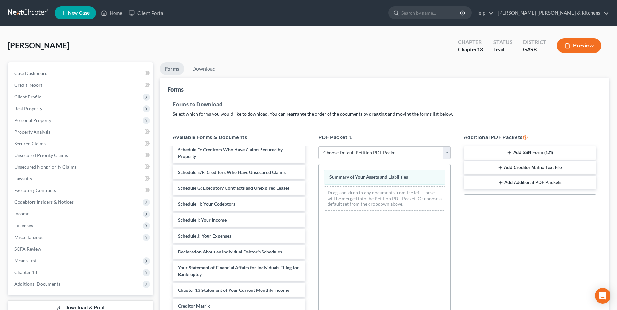
scroll to position [70, 0]
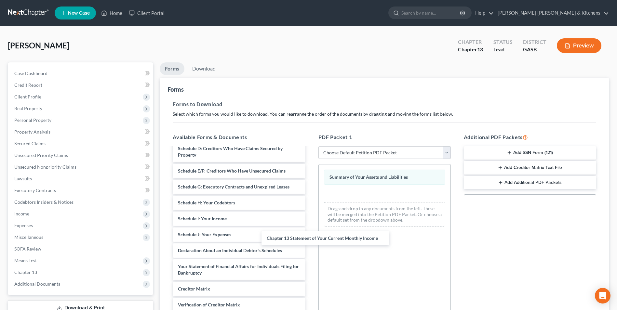
drag, startPoint x: 240, startPoint y: 290, endPoint x: 360, endPoint y: 205, distance: 147.0
click at [310, 215] on div "Chapter 13 Statement of Your Current Monthly Income Declaration re: Electronic …" at bounding box center [239, 214] width 143 height 273
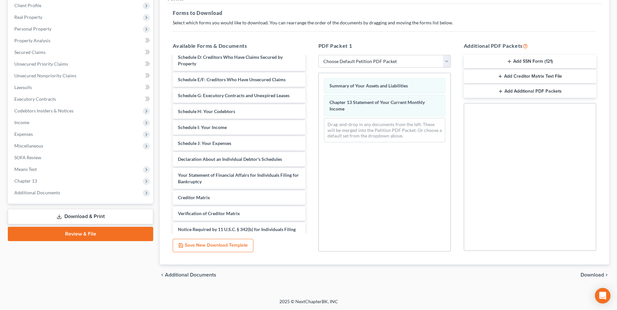
click at [597, 276] on span "Download" at bounding box center [592, 275] width 23 height 5
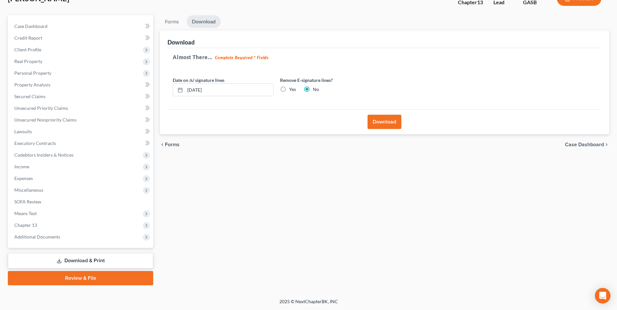
scroll to position [47, 0]
drag, startPoint x: 215, startPoint y: 90, endPoint x: 176, endPoint y: 94, distance: 39.2
click at [177, 94] on div "[DATE]" at bounding box center [223, 90] width 101 height 13
click at [289, 89] on label "Yes" at bounding box center [292, 89] width 7 height 7
click at [292, 89] on input "Yes" at bounding box center [294, 88] width 4 height 4
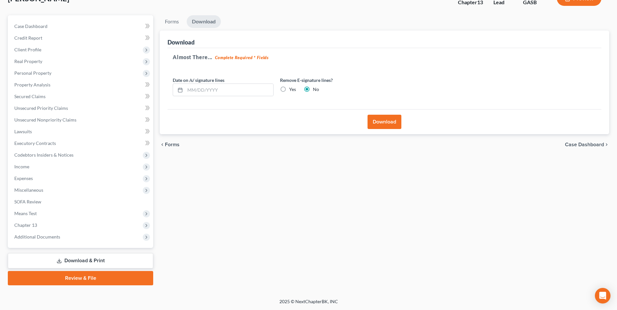
radio input "true"
radio input "false"
click at [396, 120] on button "Download" at bounding box center [385, 122] width 34 height 14
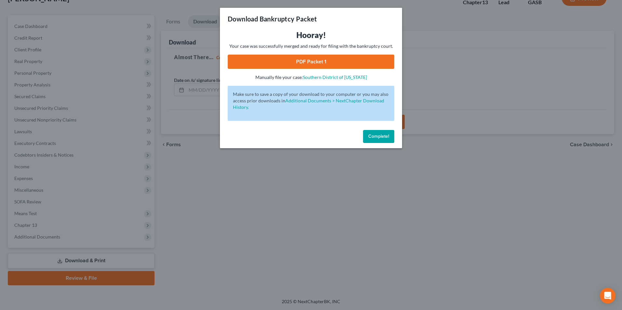
click at [272, 60] on link "PDF Packet 1" at bounding box center [311, 62] width 167 height 14
click at [257, 236] on div "Download Bankruptcy Packet Hooray! Your case was successfully merged and ready …" at bounding box center [311, 155] width 622 height 310
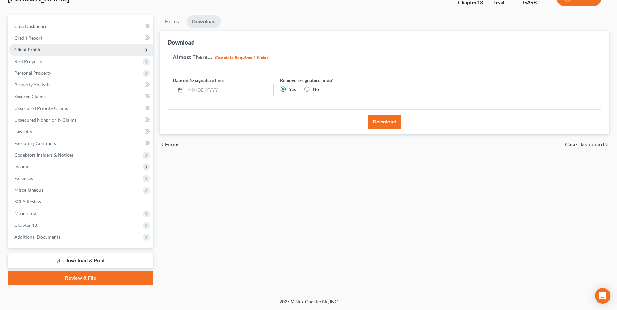
click at [27, 48] on span "Client Profile" at bounding box center [27, 50] width 27 height 6
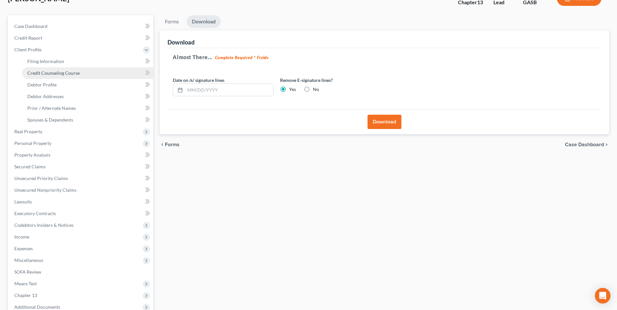
click at [37, 71] on span "Credit Counseling Course" at bounding box center [53, 73] width 52 height 6
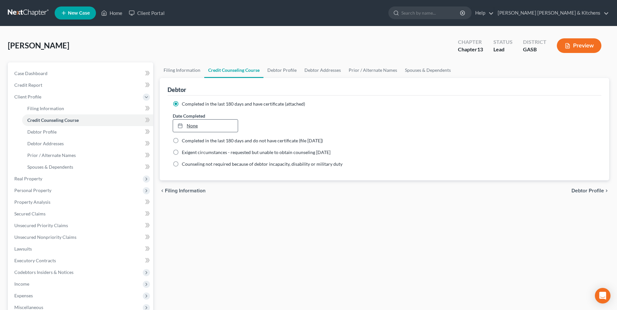
type input "[DATE]"
click at [191, 125] on link "None" at bounding box center [205, 126] width 64 height 12
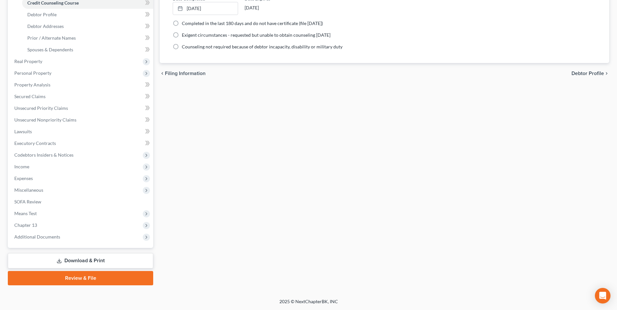
click at [96, 256] on link "Download & Print" at bounding box center [80, 260] width 145 height 15
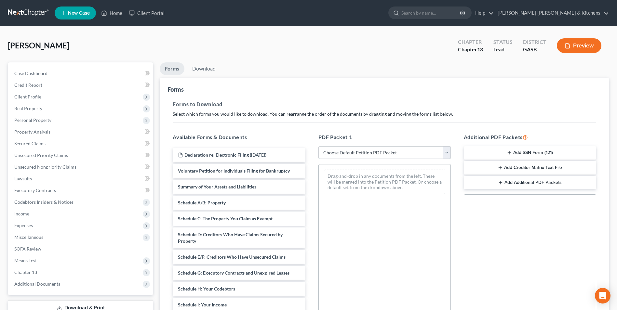
drag, startPoint x: 361, startPoint y: 155, endPoint x: 362, endPoint y: 158, distance: 3.7
click at [361, 155] on select "Choose Default Petition PDF Packet Complete Bankruptcy Petition (all forms and …" at bounding box center [385, 152] width 132 height 13
select select "0"
click at [319, 146] on select "Choose Default Petition PDF Packet Complete Bankruptcy Petition (all forms and …" at bounding box center [385, 152] width 132 height 13
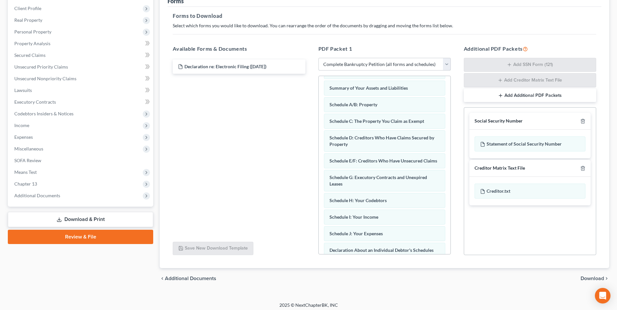
scroll to position [24, 0]
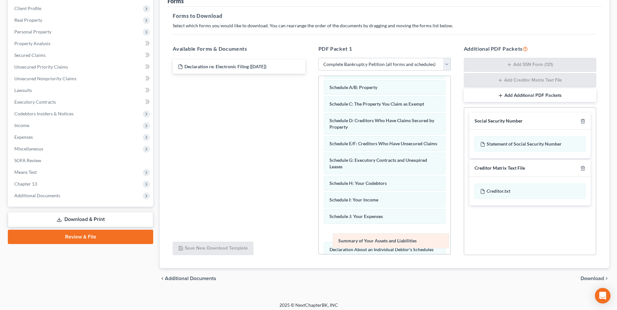
drag, startPoint x: 395, startPoint y: 92, endPoint x: 404, endPoint y: 246, distance: 154.1
click at [404, 246] on div "Summary of Your Assets and Liabilities Voluntary Petition for Individuals Filin…" at bounding box center [385, 230] width 132 height 356
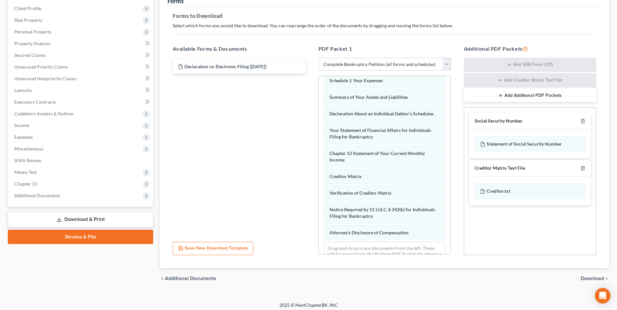
scroll to position [184, 0]
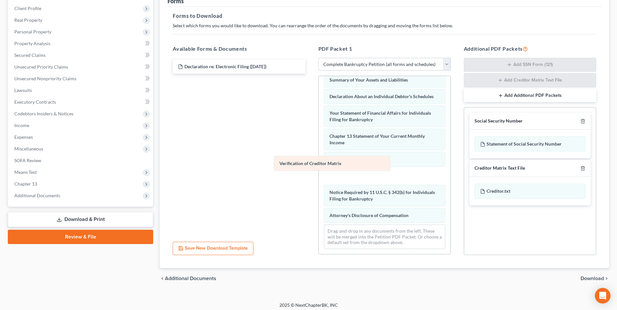
drag, startPoint x: 372, startPoint y: 179, endPoint x: 260, endPoint y: 157, distance: 114.7
click at [319, 152] on div "Verification of Creditor Matrix Voluntary Petition for Individuals Filing for B…" at bounding box center [385, 76] width 132 height 356
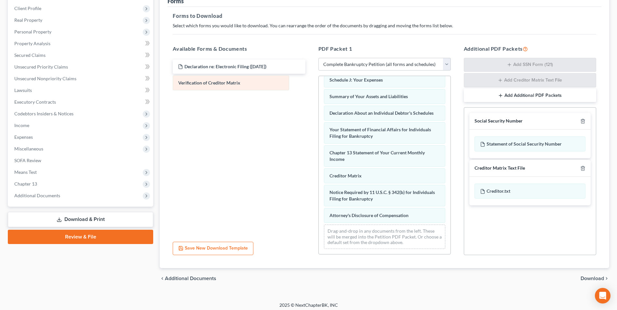
scroll to position [168, 0]
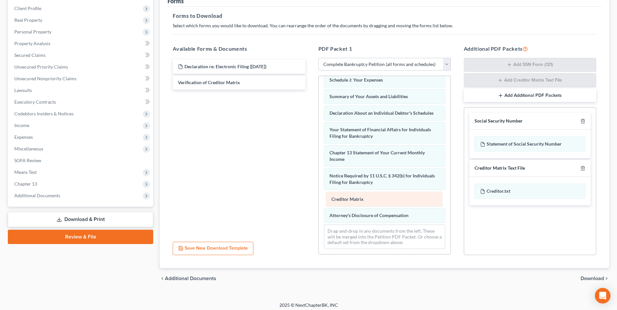
drag, startPoint x: 345, startPoint y: 174, endPoint x: 351, endPoint y: 203, distance: 29.5
click at [348, 201] on div "Creditor Matrix Voluntary Petition for Individuals Filing for Bankruptcy Schedu…" at bounding box center [385, 84] width 132 height 339
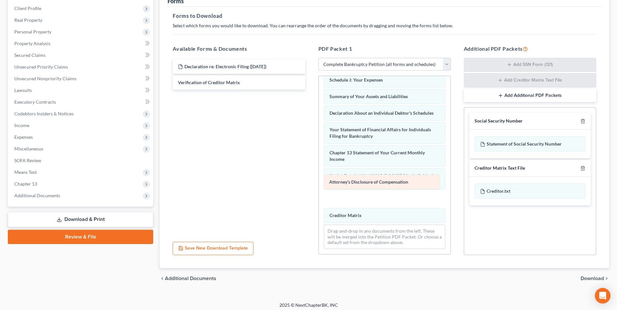
drag, startPoint x: 352, startPoint y: 217, endPoint x: 351, endPoint y: 176, distance: 41.0
click at [351, 176] on div "Attorney's Disclosure of Compensation Voluntary Petition for Individuals Filing…" at bounding box center [385, 84] width 132 height 339
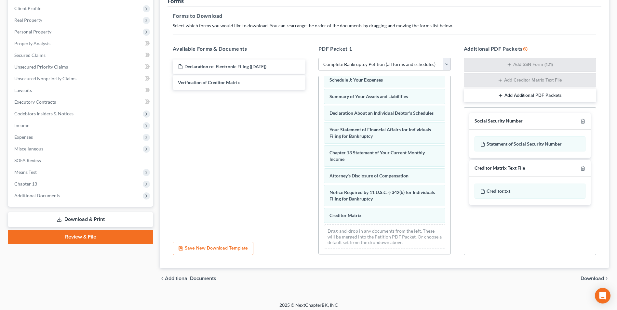
click at [591, 278] on span "Download" at bounding box center [592, 278] width 23 height 5
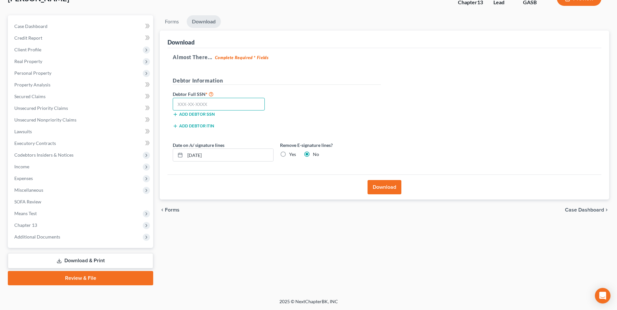
click at [210, 105] on input "text" at bounding box center [219, 104] width 92 height 13
type input "249-51-1888"
click at [382, 182] on button "Download" at bounding box center [385, 187] width 34 height 14
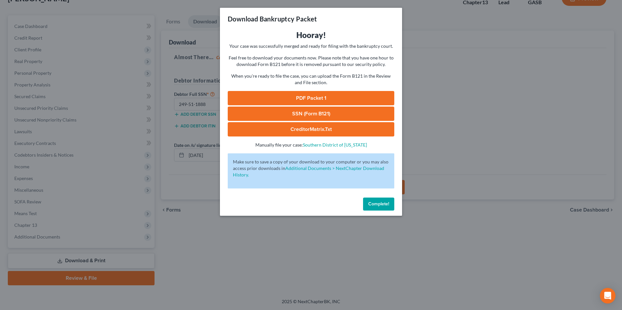
click at [308, 106] on div "PDF Packet 1 SSN (Form B121) CreditorMatrix.txt -" at bounding box center [311, 114] width 167 height 46
click at [310, 113] on link "SSN (Form B121)" at bounding box center [311, 114] width 167 height 14
click at [297, 96] on link "PDF Packet 1" at bounding box center [311, 98] width 167 height 14
click at [307, 128] on link "CreditorMatrix.txt" at bounding box center [311, 129] width 167 height 14
drag, startPoint x: 209, startPoint y: 261, endPoint x: 119, endPoint y: 156, distance: 137.8
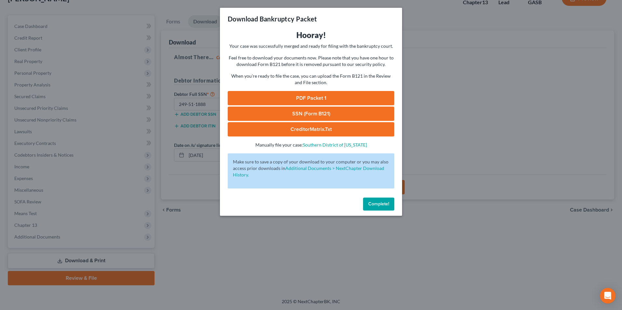
click at [209, 261] on div "Download Bankruptcy Packet Hooray! Your case was successfully merged and ready …" at bounding box center [311, 155] width 622 height 310
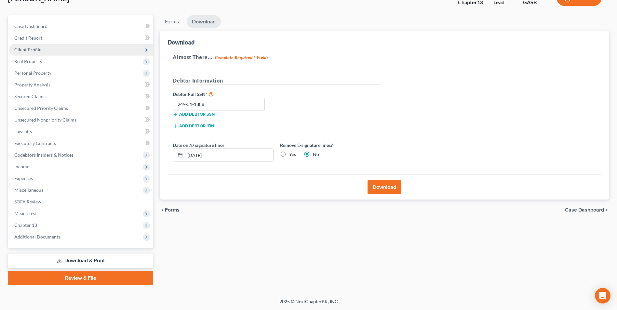
click at [17, 49] on span "Client Profile" at bounding box center [27, 50] width 27 height 6
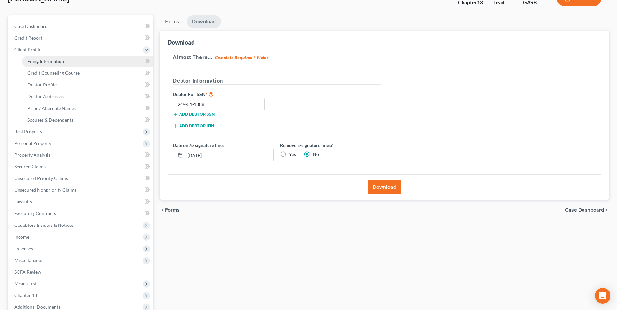
click at [37, 58] on link "Filing Information" at bounding box center [87, 62] width 131 height 12
select select "1"
select select "0"
select select "3"
select select "20"
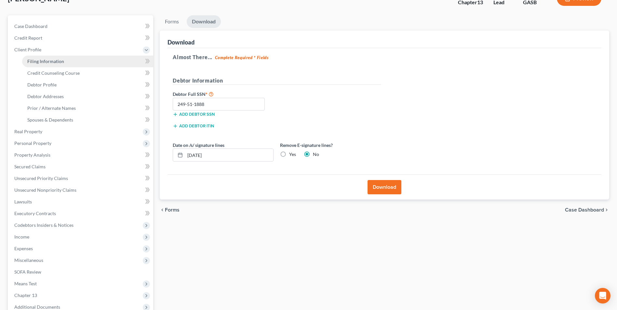
select select "0"
select select "10"
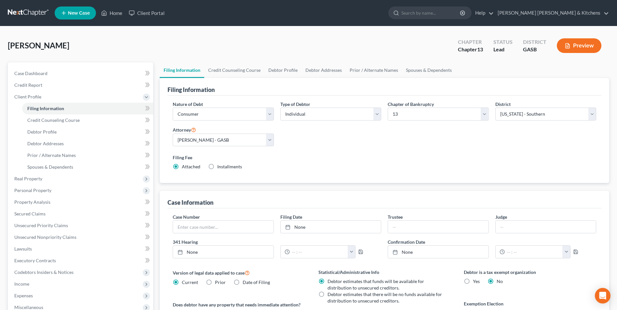
click at [247, 235] on div "Case Number Filing Date None close Date Time chevron_left [DATE] chevron_right …" at bounding box center [385, 239] width 430 height 50
type input "25-60239"
click at [113, 17] on link "Home" at bounding box center [112, 13] width 28 height 12
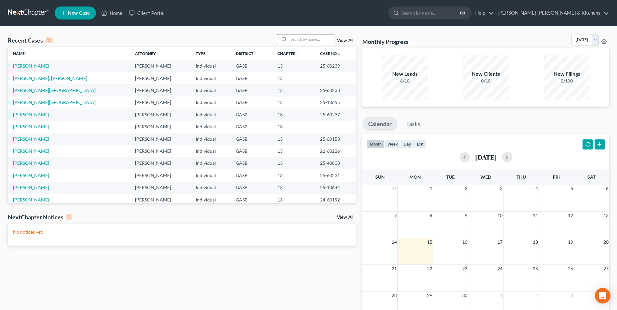
click at [305, 36] on input "search" at bounding box center [312, 38] width 46 height 9
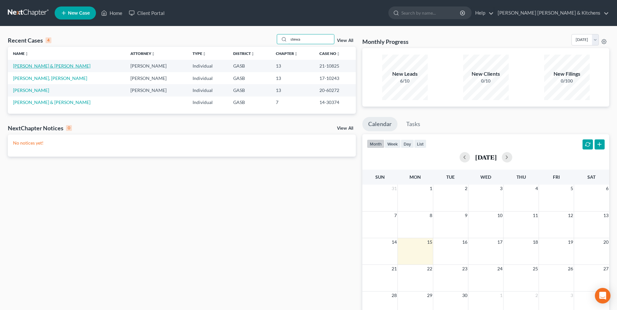
type input "stewa"
click at [30, 66] on link "[PERSON_NAME] & [PERSON_NAME]" at bounding box center [51, 66] width 77 height 6
